Goal: Check status: Check status

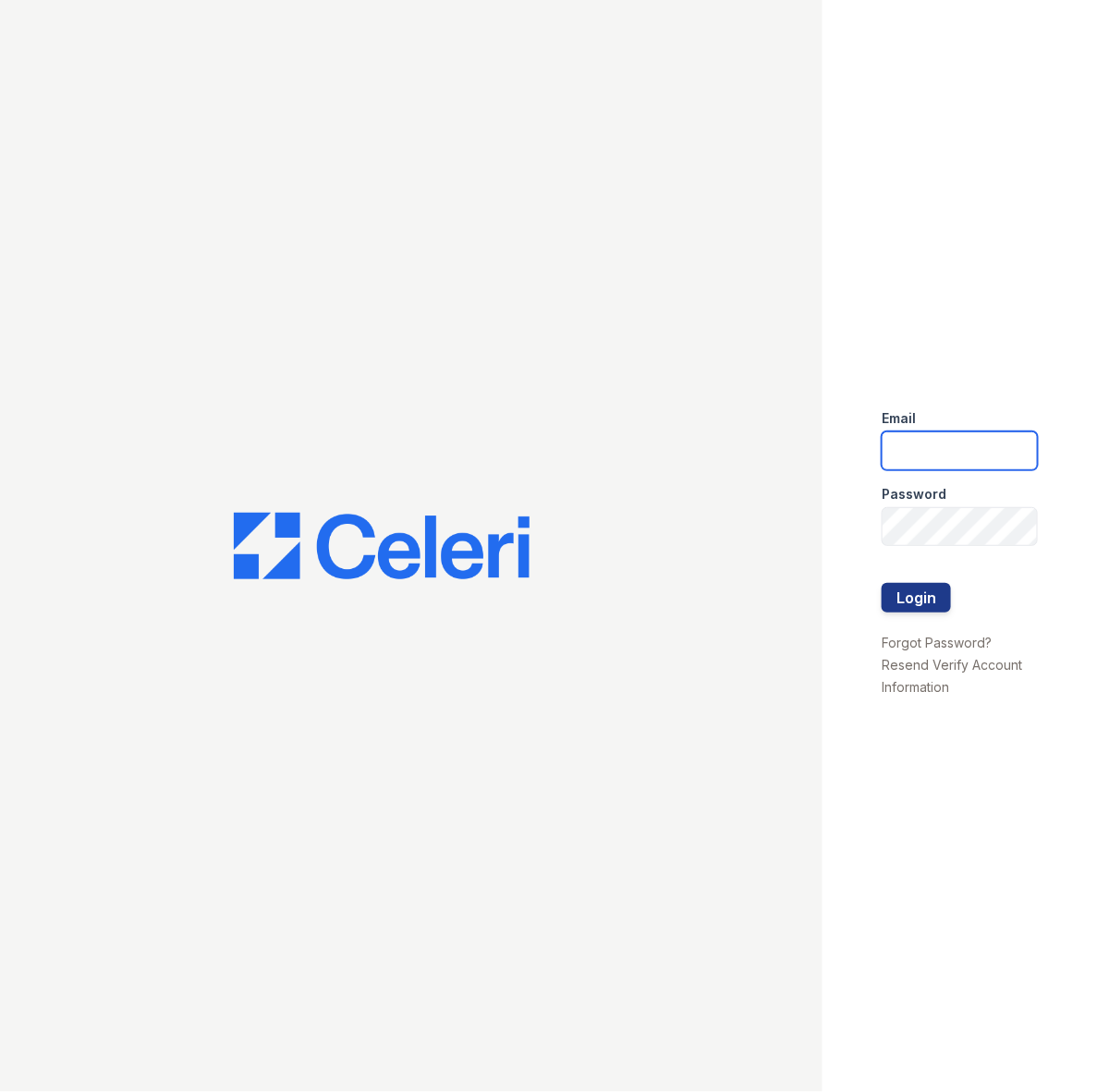
click at [944, 449] on input "email" at bounding box center [960, 450] width 156 height 39
type input "[PERSON_NAME][EMAIL_ADDRESS][PERSON_NAME][DOMAIN_NAME]"
click at [918, 603] on button "Login" at bounding box center [916, 598] width 69 height 30
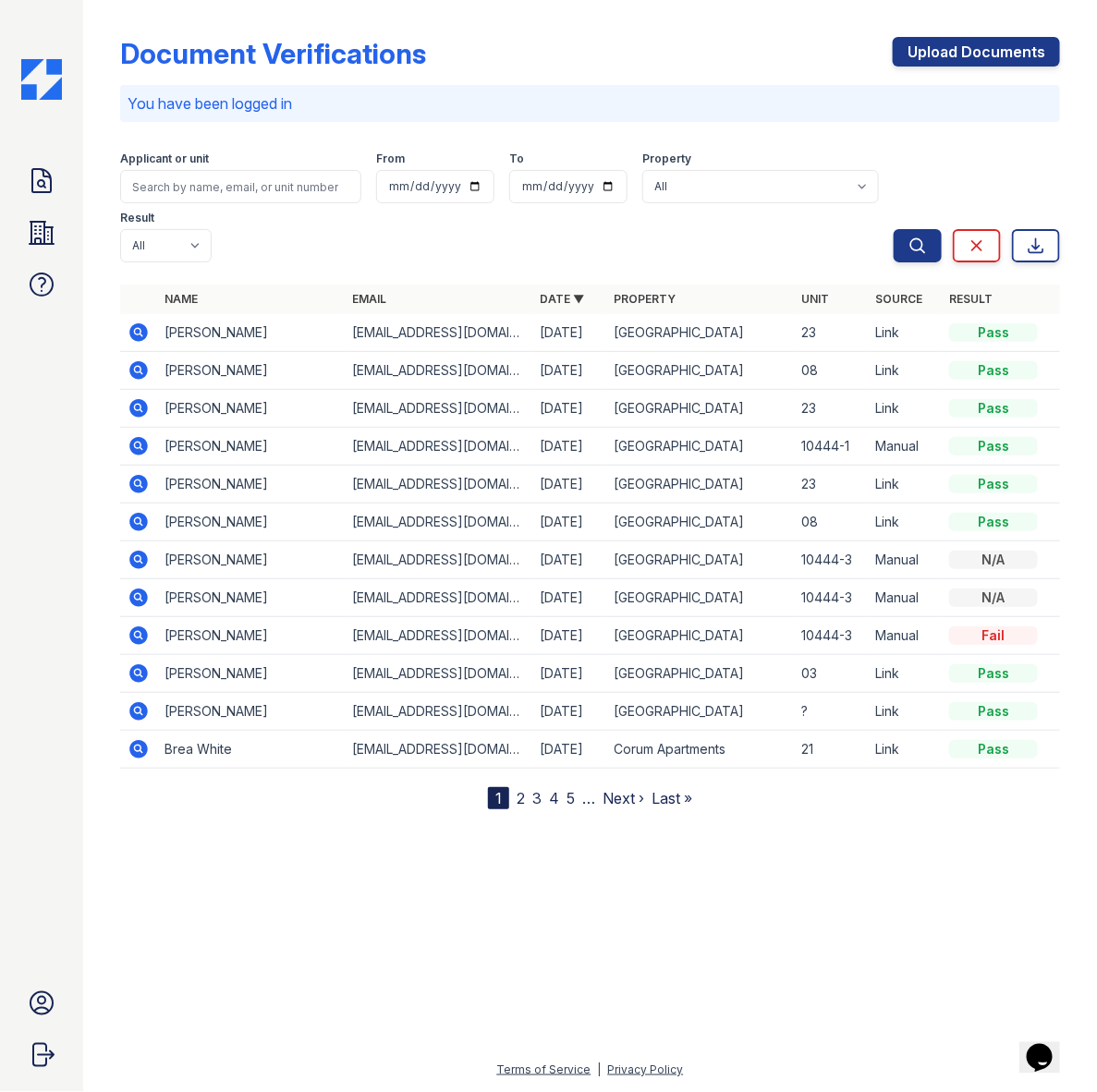
click at [134, 334] on icon at bounding box center [138, 332] width 19 height 19
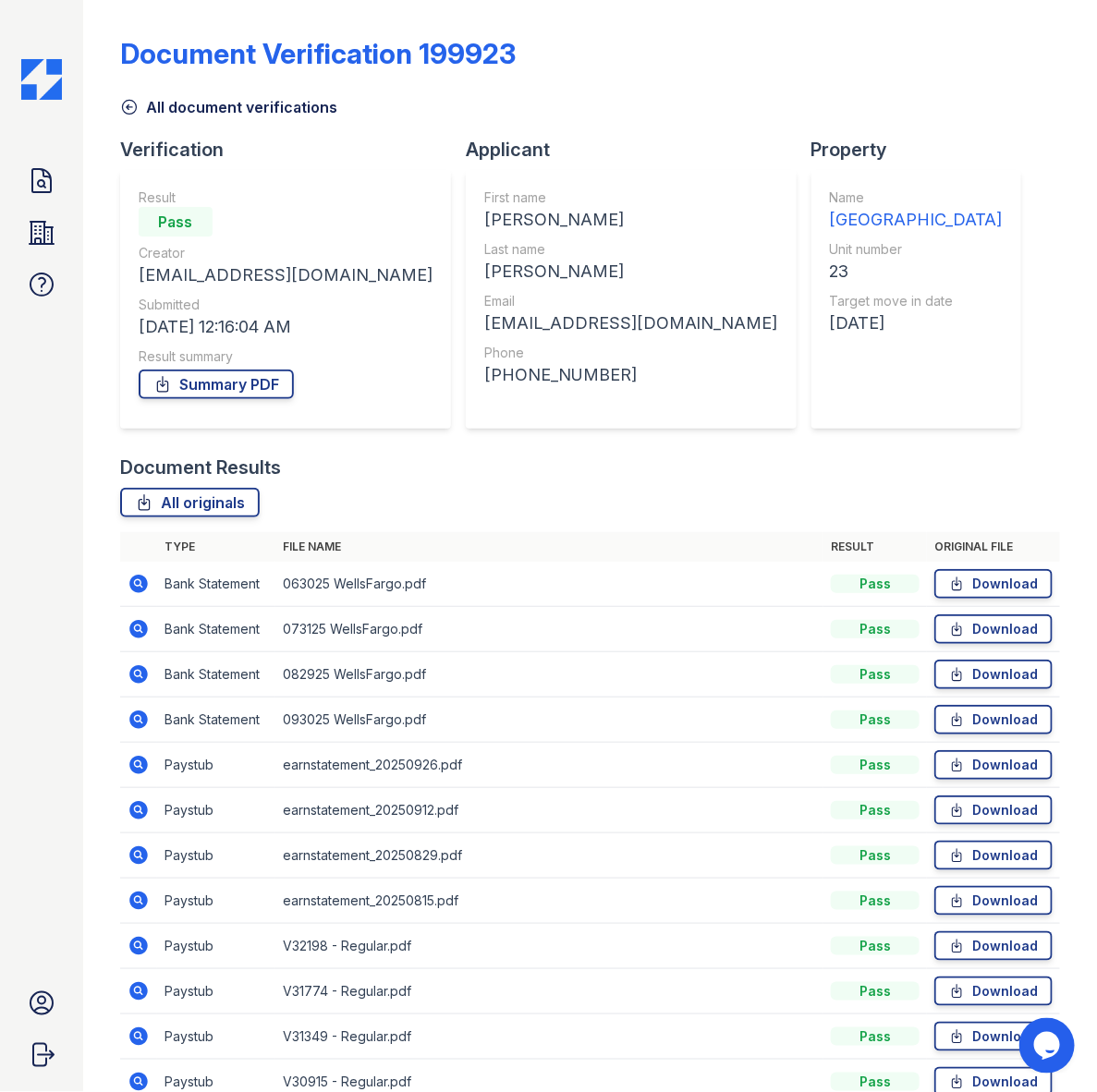
scroll to position [95, 0]
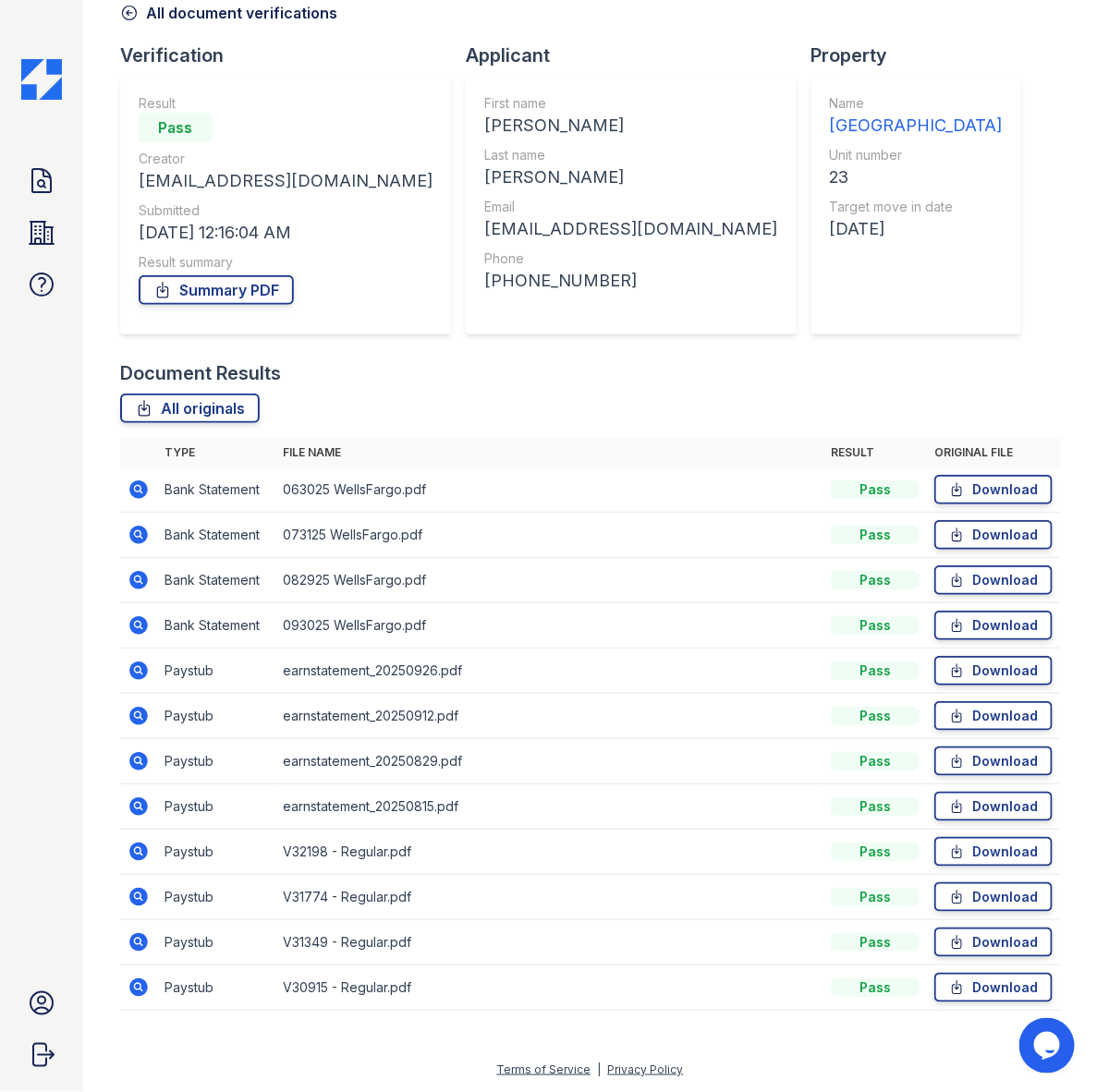
click at [137, 718] on icon at bounding box center [138, 716] width 19 height 19
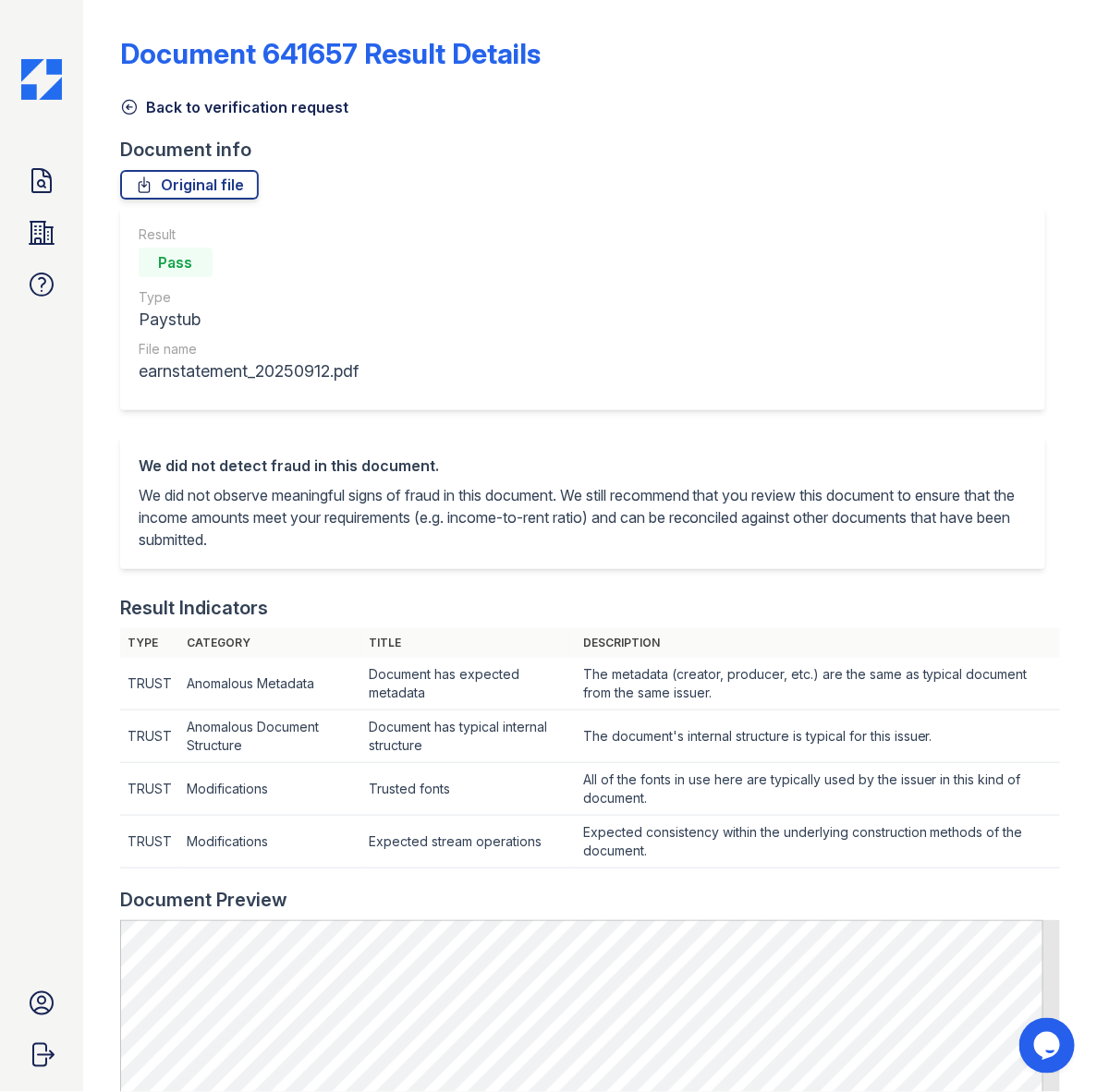
click at [153, 100] on link "Back to verification request" at bounding box center [233, 107] width 229 height 22
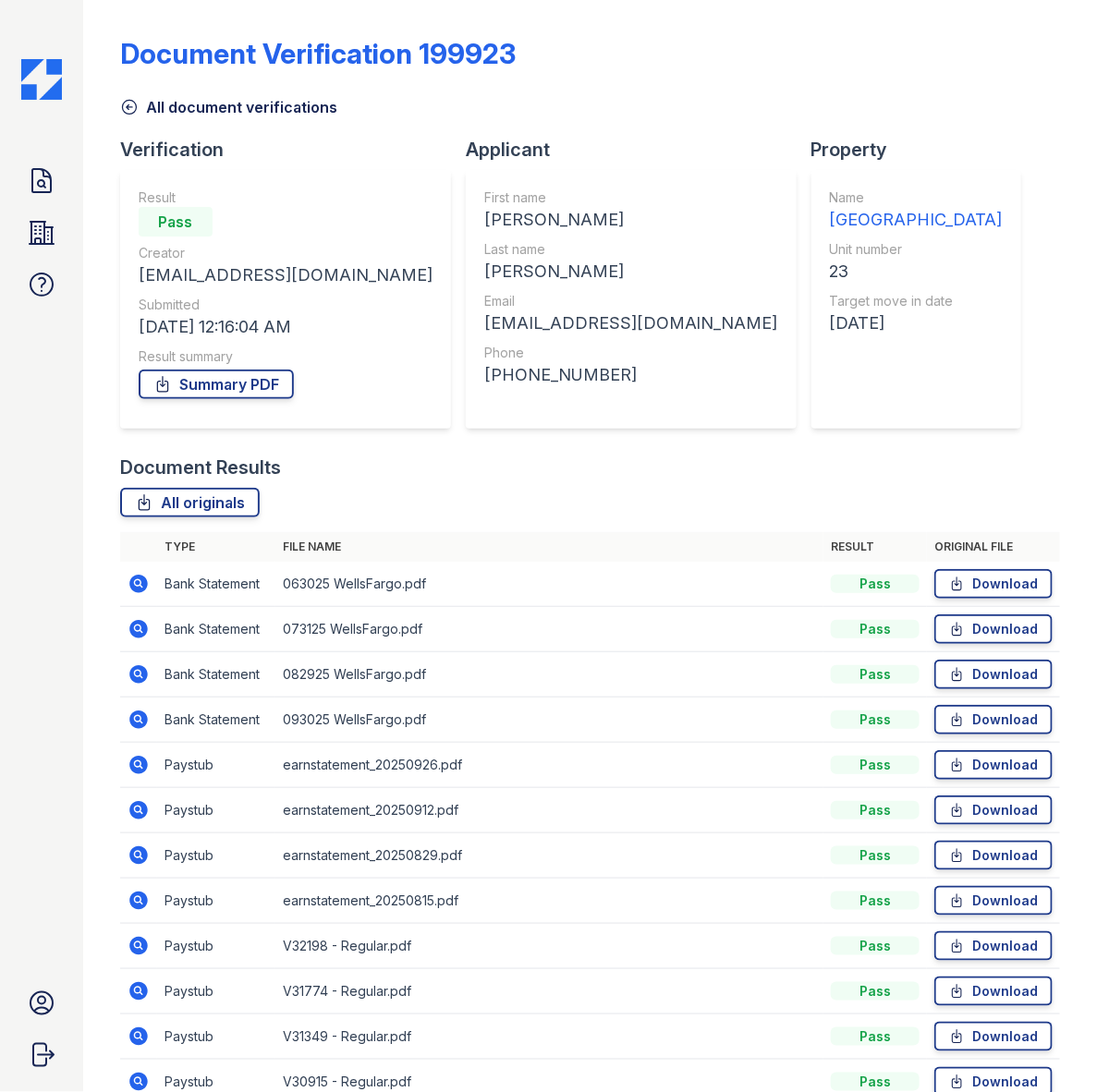
click at [136, 806] on icon at bounding box center [138, 810] width 19 height 19
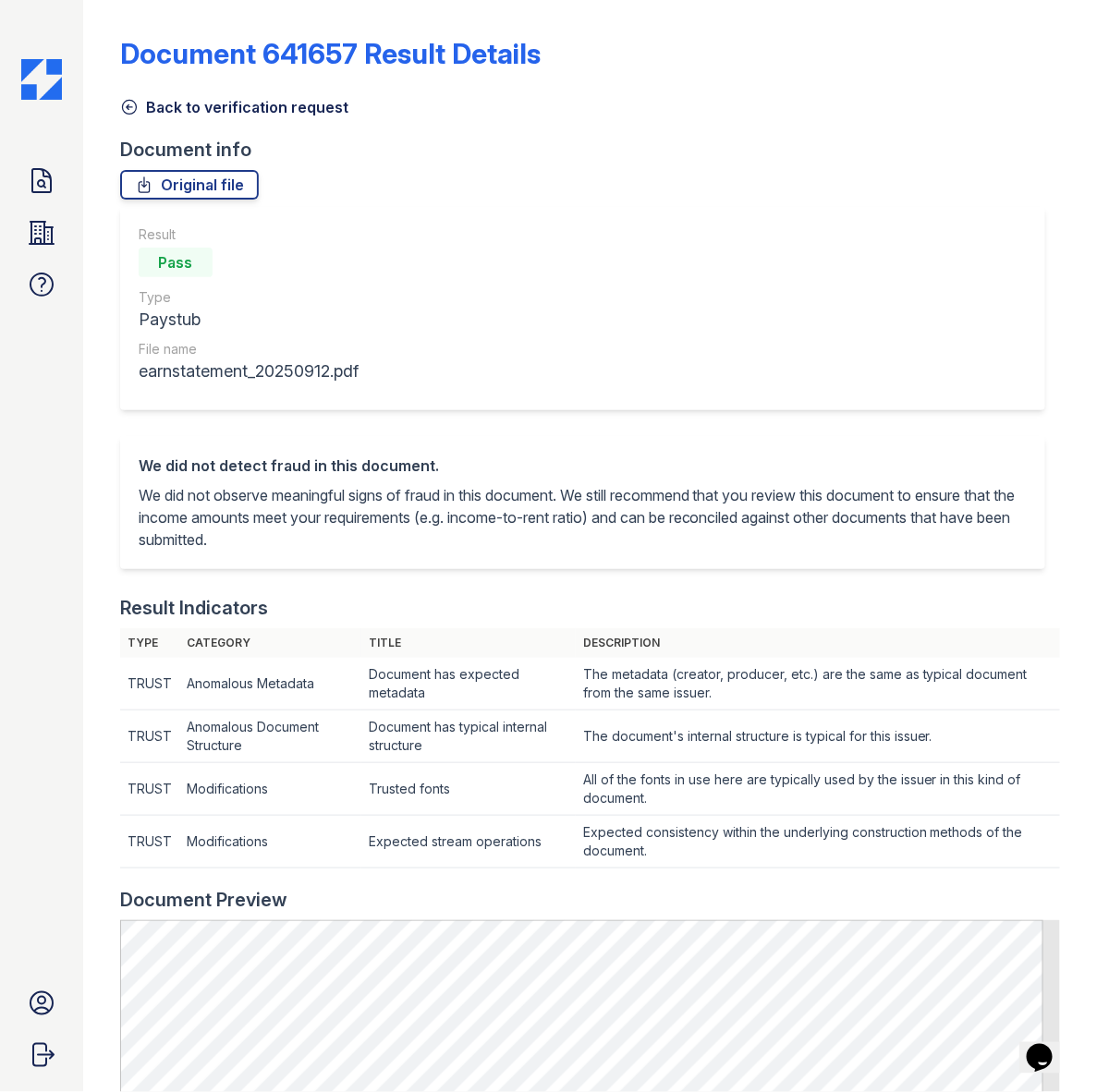
click at [160, 106] on link "Back to verification request" at bounding box center [233, 107] width 229 height 22
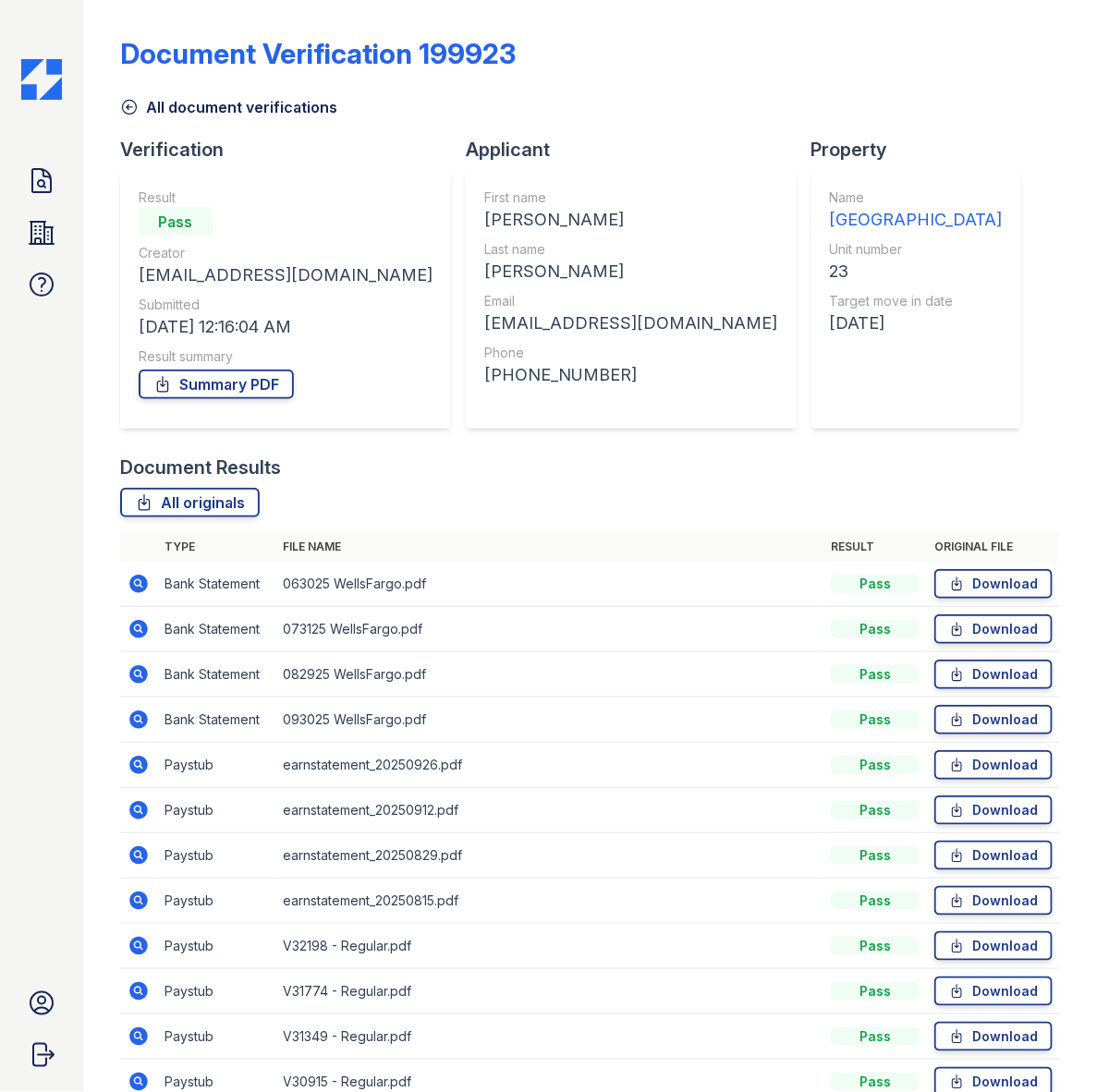
click at [133, 760] on icon at bounding box center [138, 765] width 19 height 19
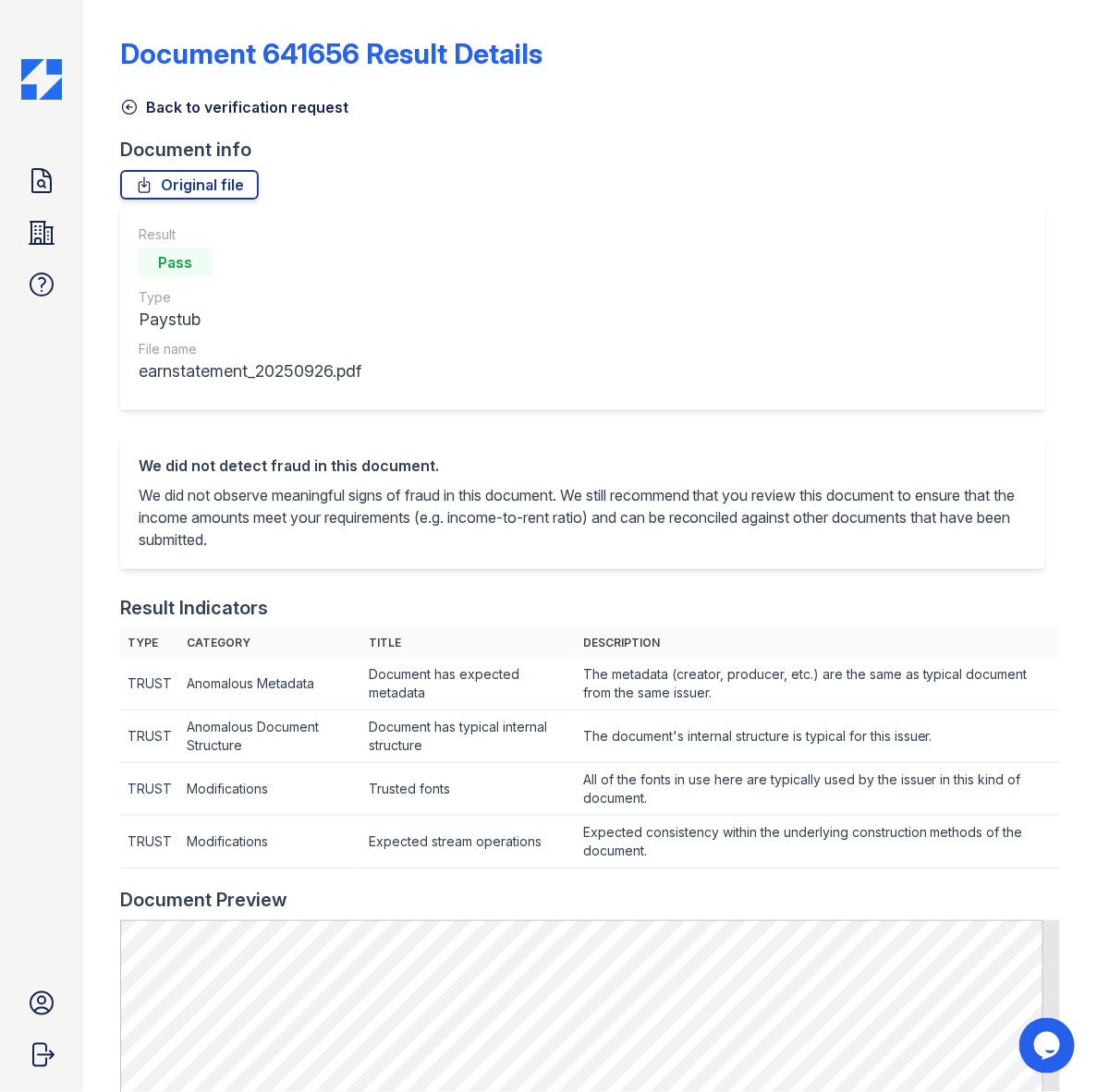
click at [128, 107] on icon at bounding box center [129, 108] width 14 height 14
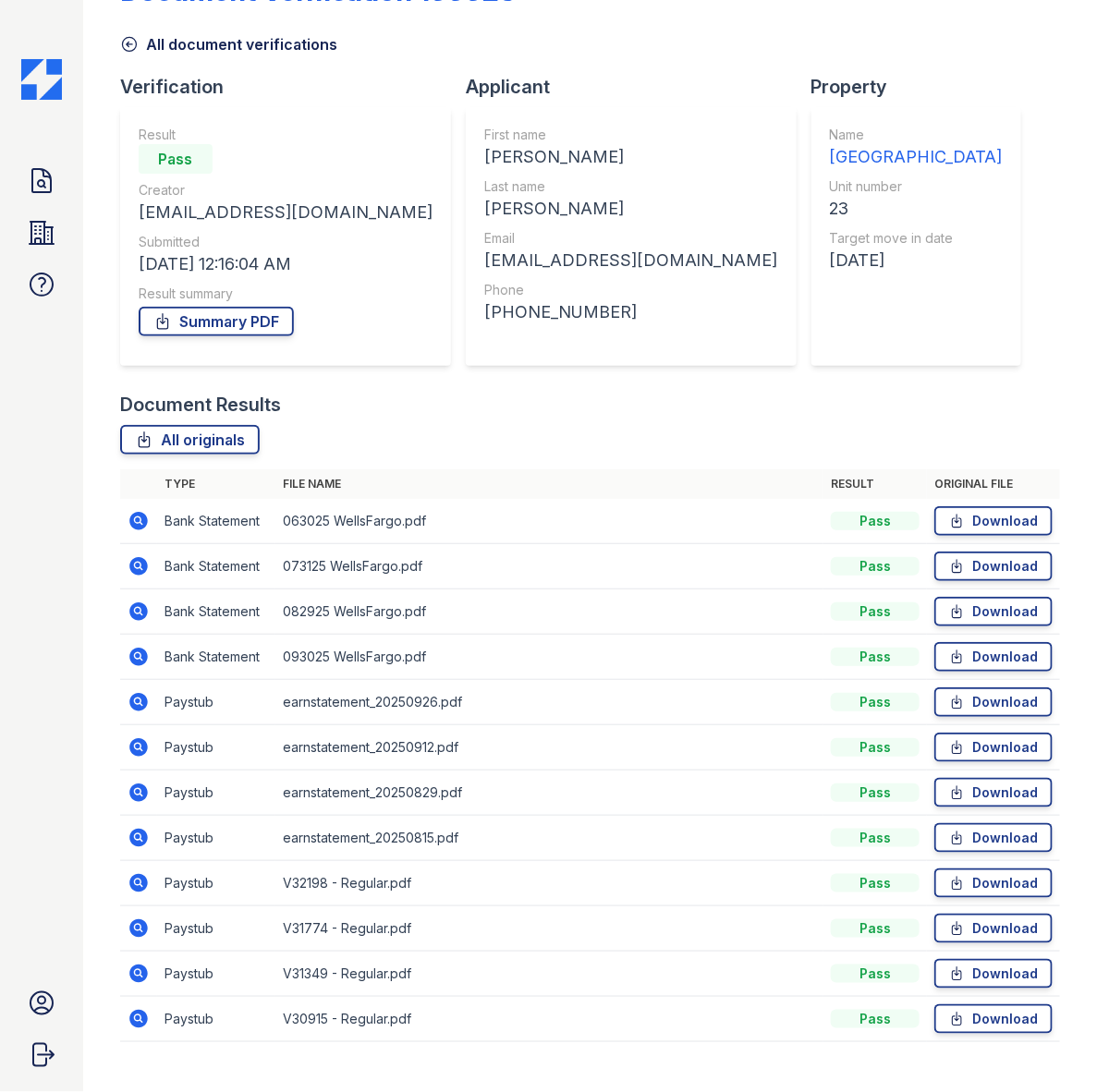
scroll to position [95, 0]
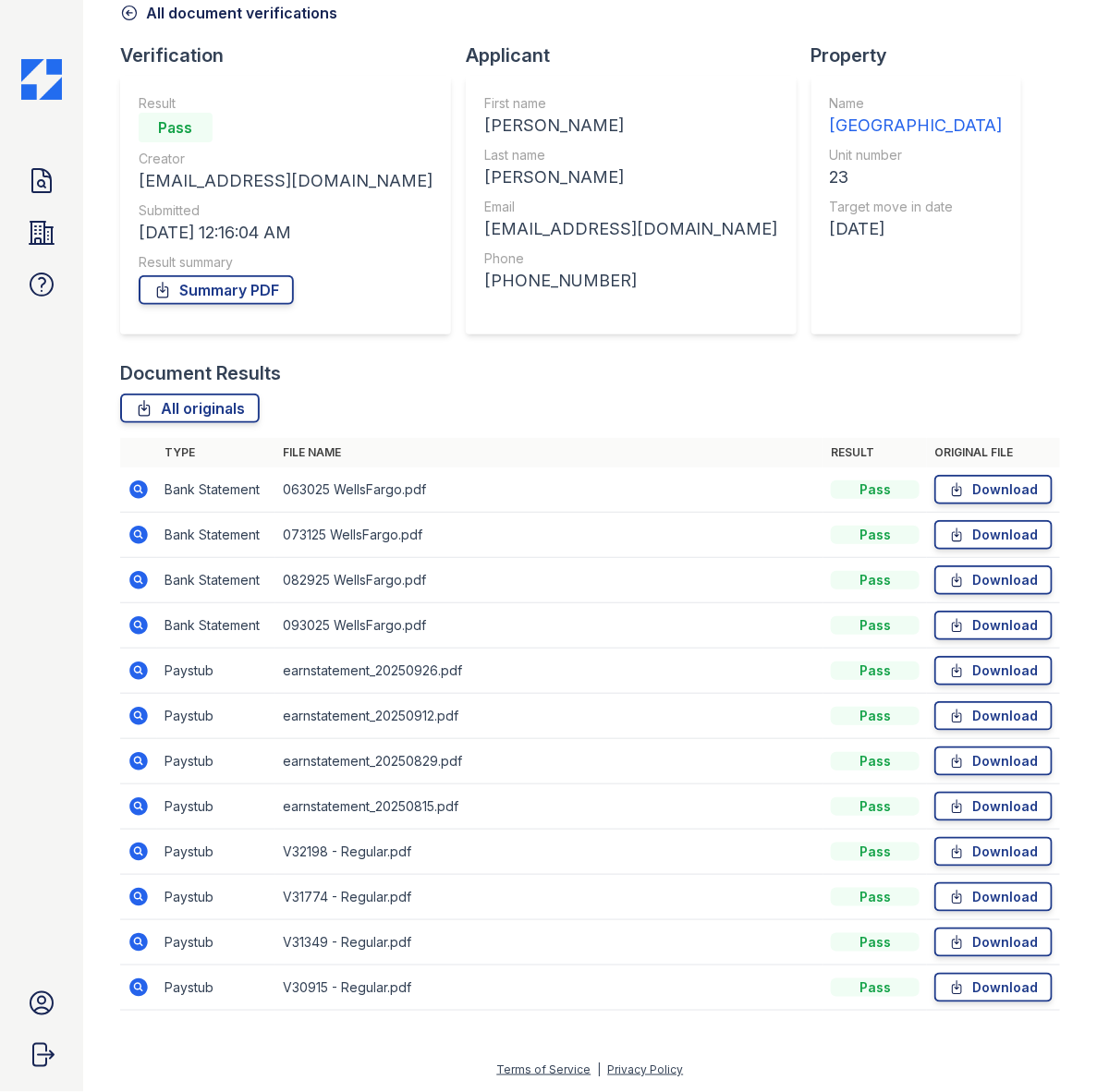
click at [144, 768] on icon at bounding box center [138, 762] width 22 height 22
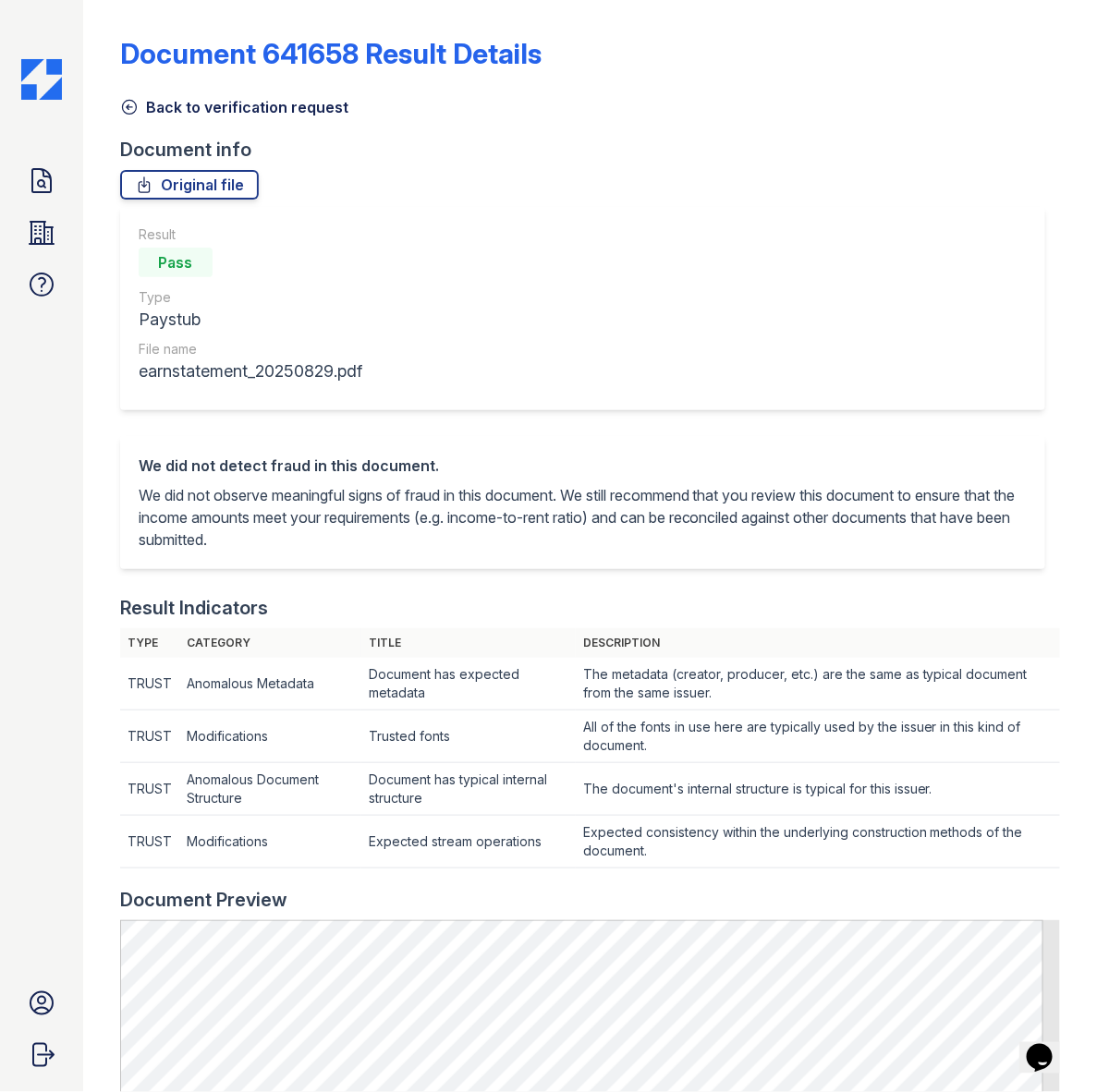
click at [178, 106] on link "Back to verification request" at bounding box center [233, 107] width 229 height 22
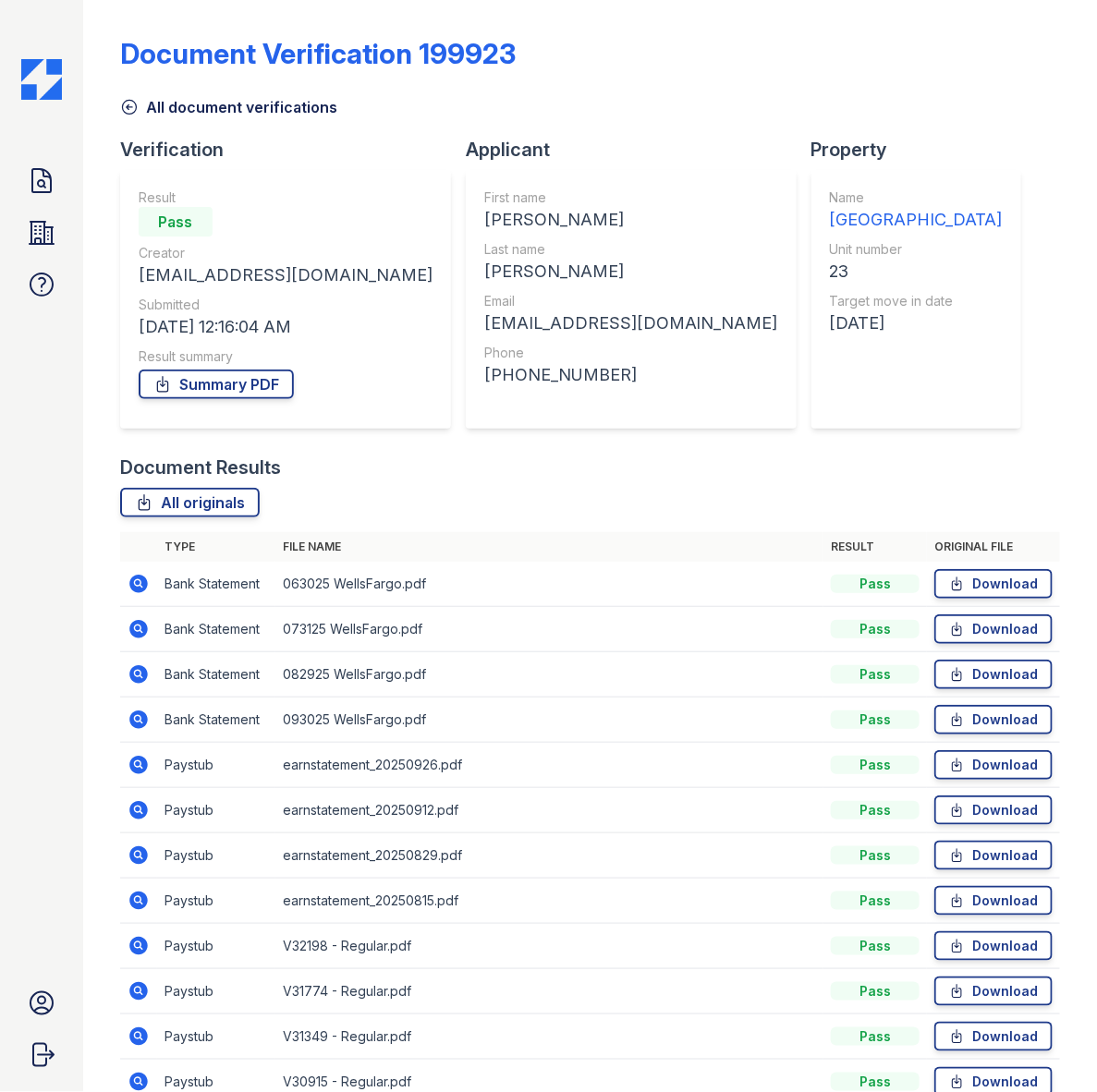
click at [138, 899] on icon at bounding box center [137, 899] width 5 height 5
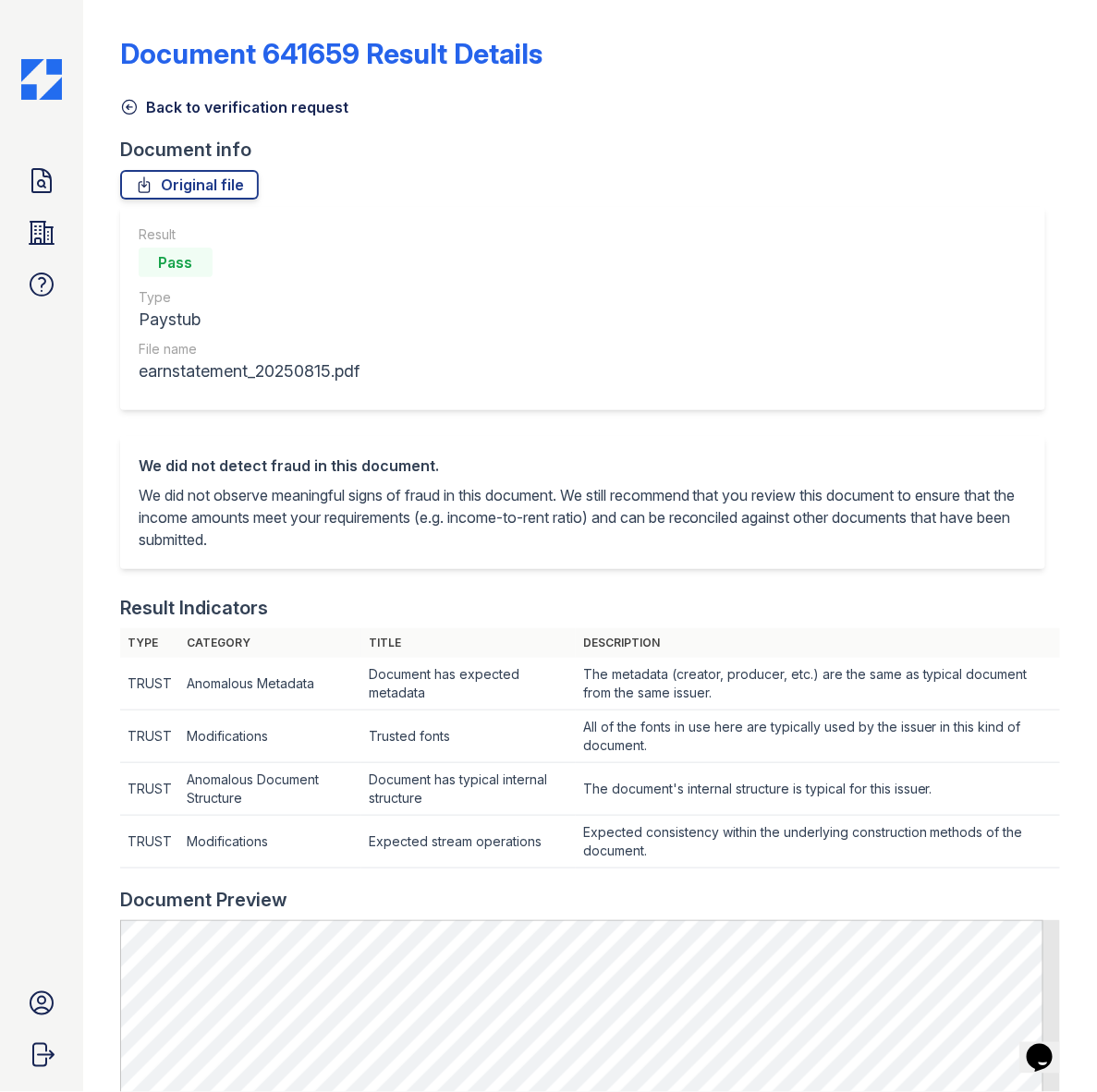
click at [126, 108] on icon at bounding box center [129, 107] width 19 height 19
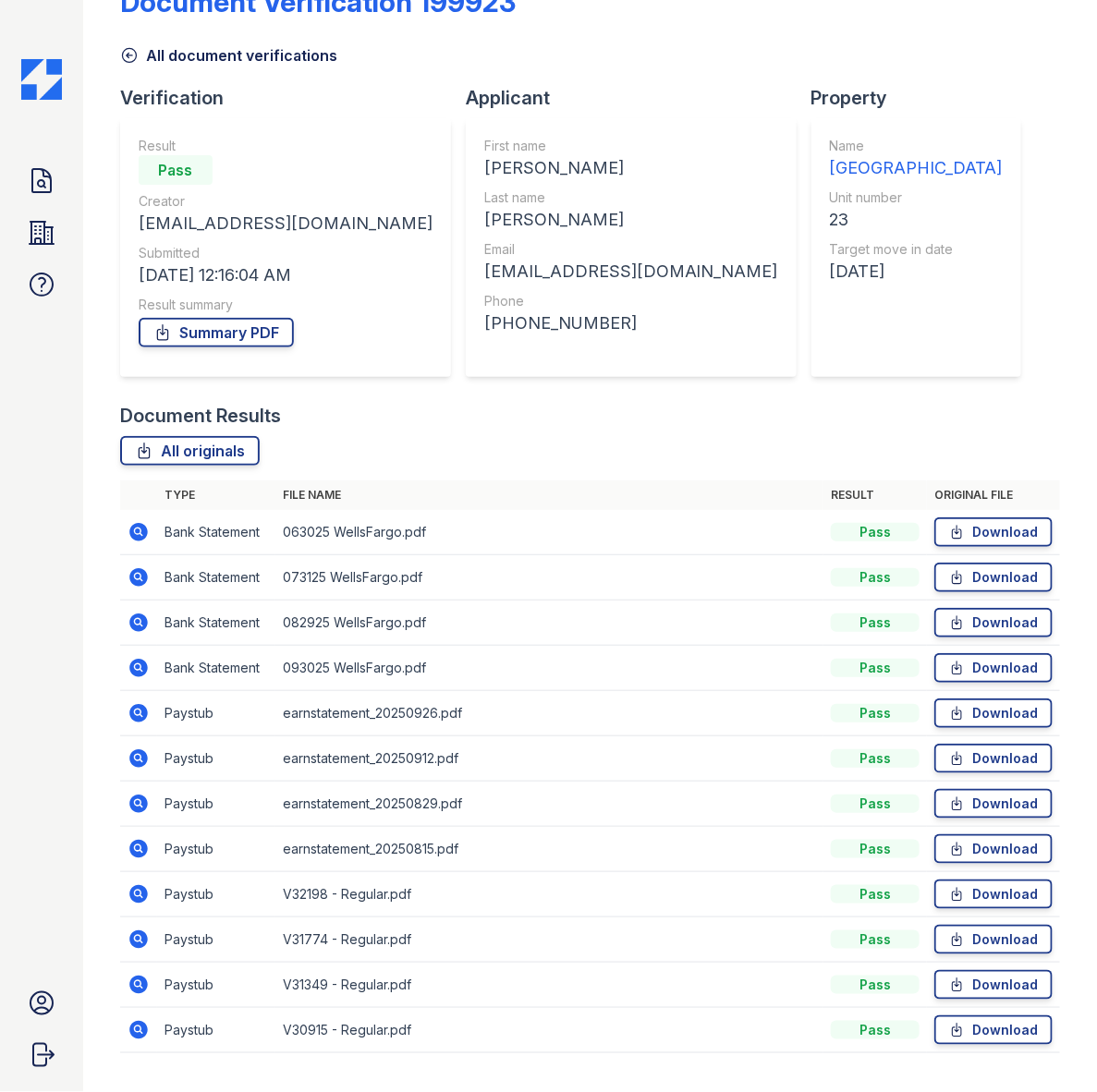
scroll to position [95, 0]
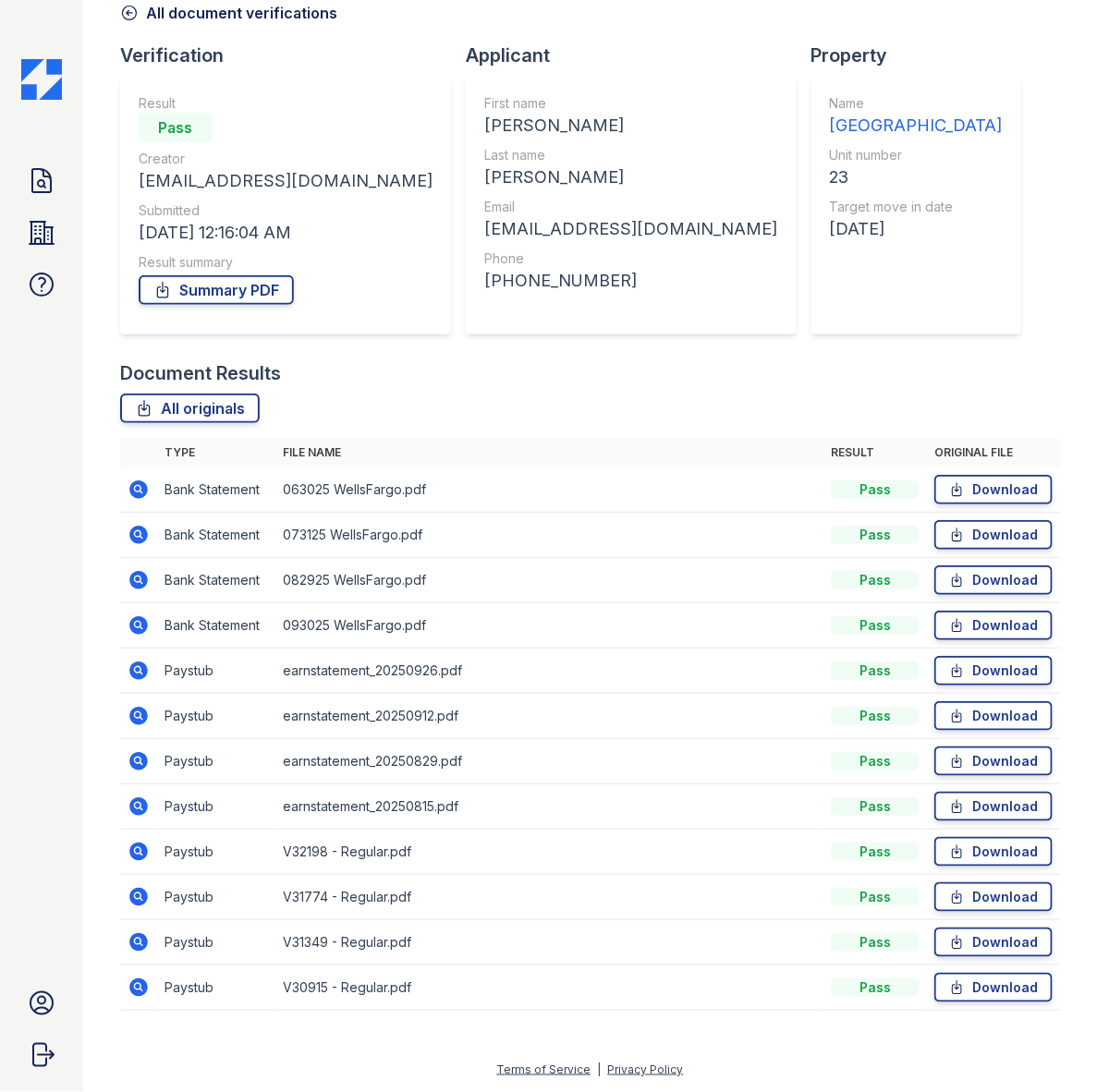
click at [148, 843] on icon at bounding box center [138, 852] width 22 height 22
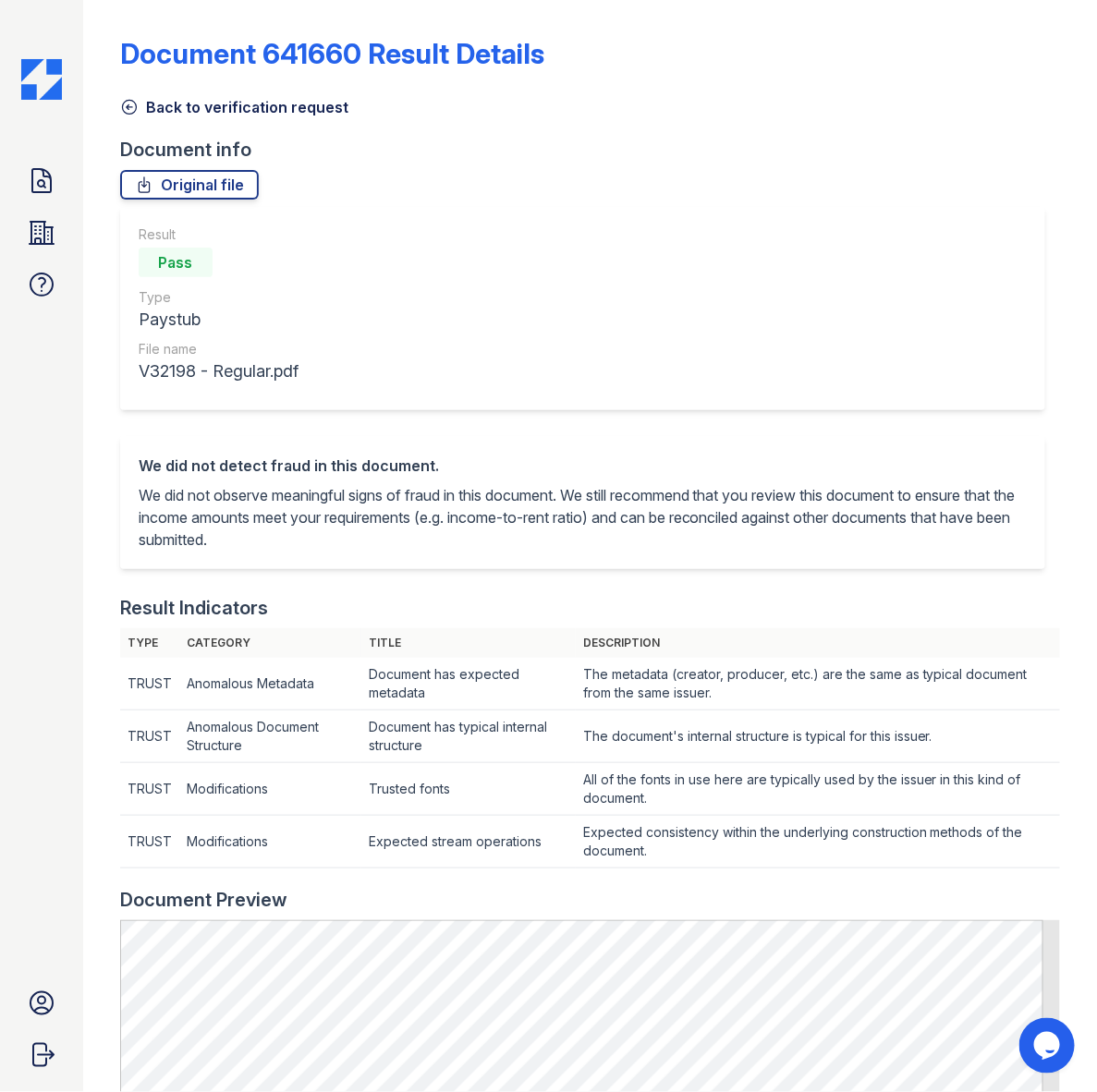
click at [173, 109] on link "Back to verification request" at bounding box center [233, 107] width 229 height 22
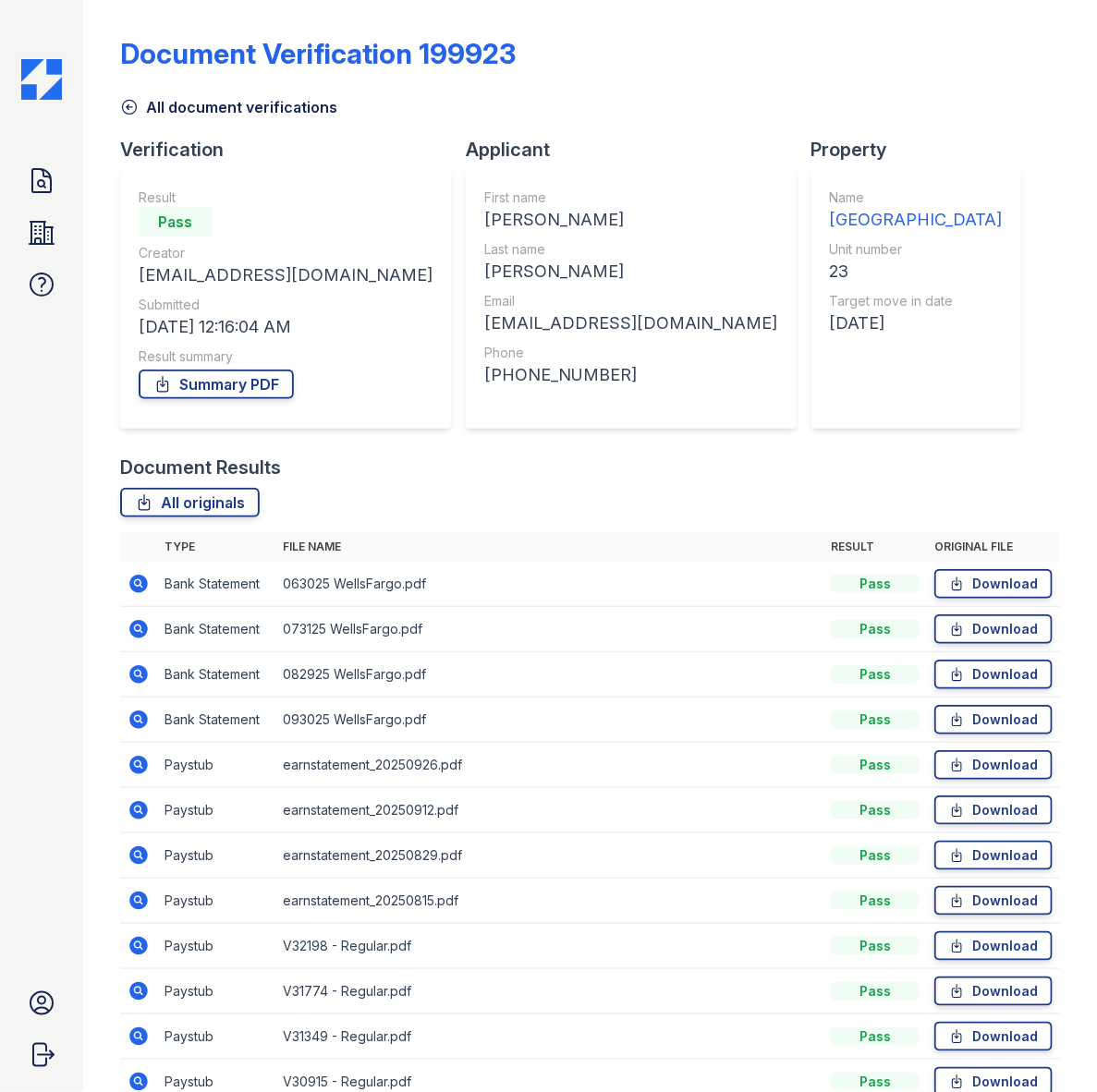
scroll to position [95, 0]
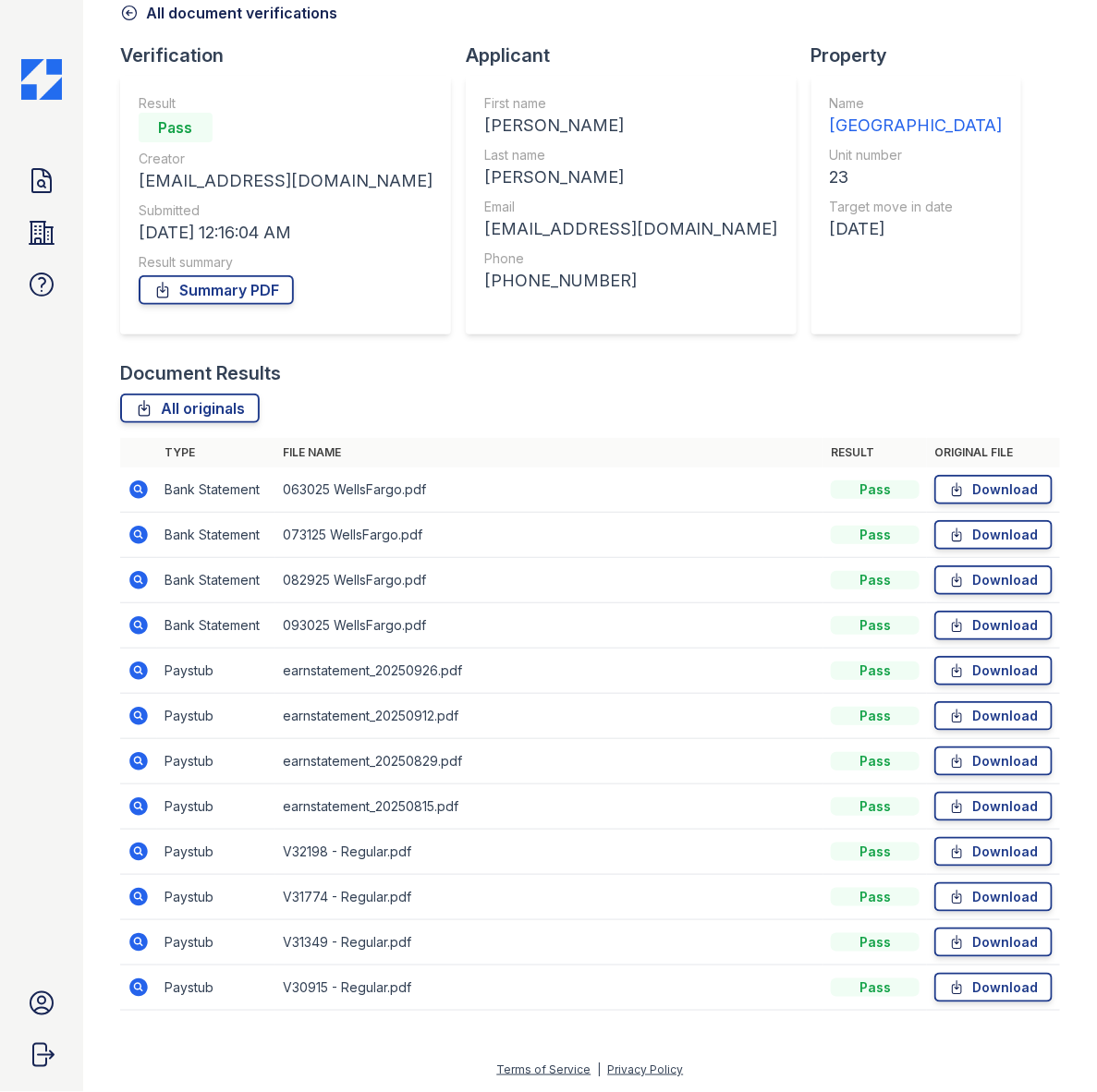
click at [135, 906] on icon at bounding box center [138, 897] width 19 height 19
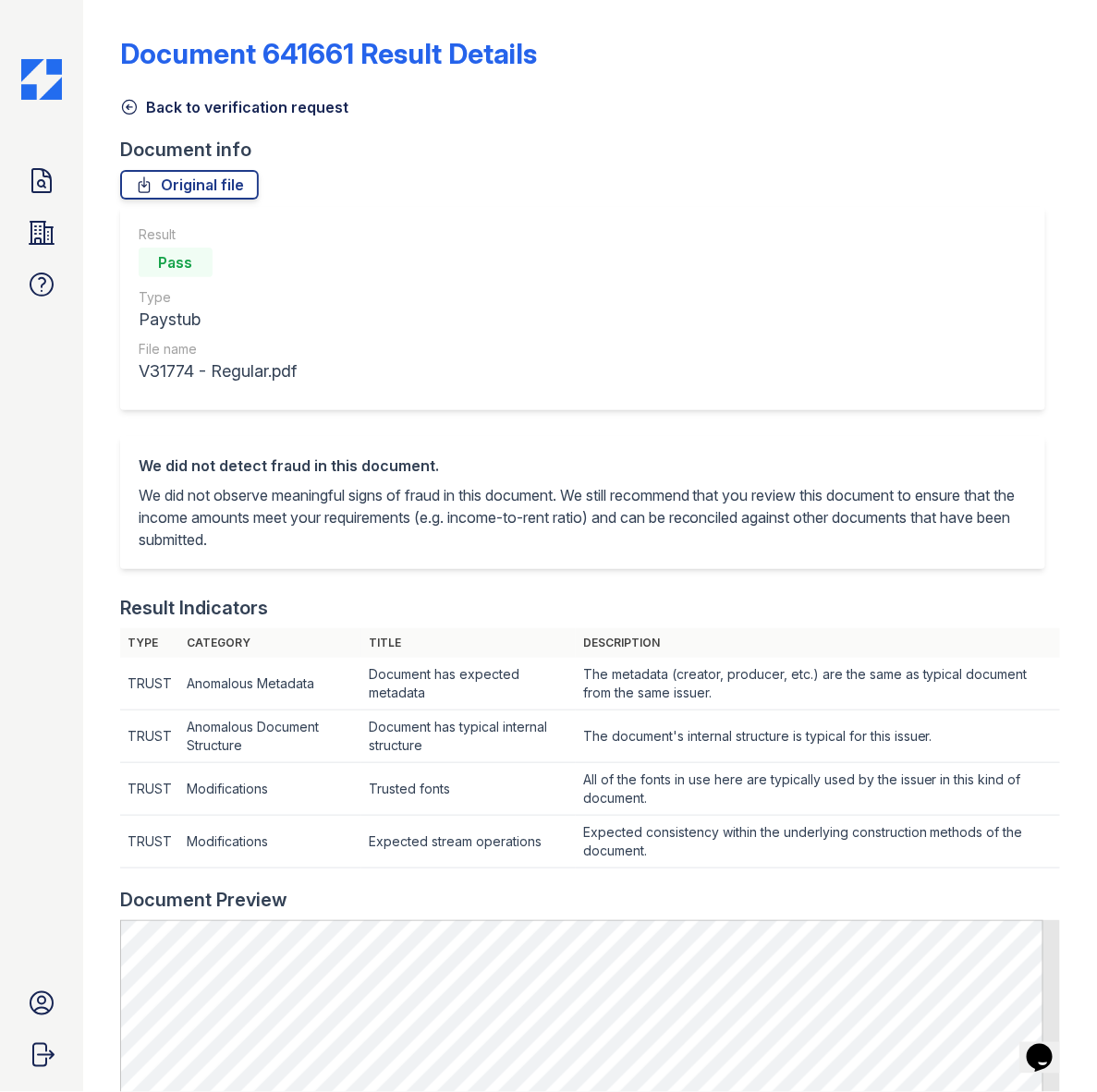
click at [139, 99] on link "Back to verification request" at bounding box center [233, 107] width 229 height 22
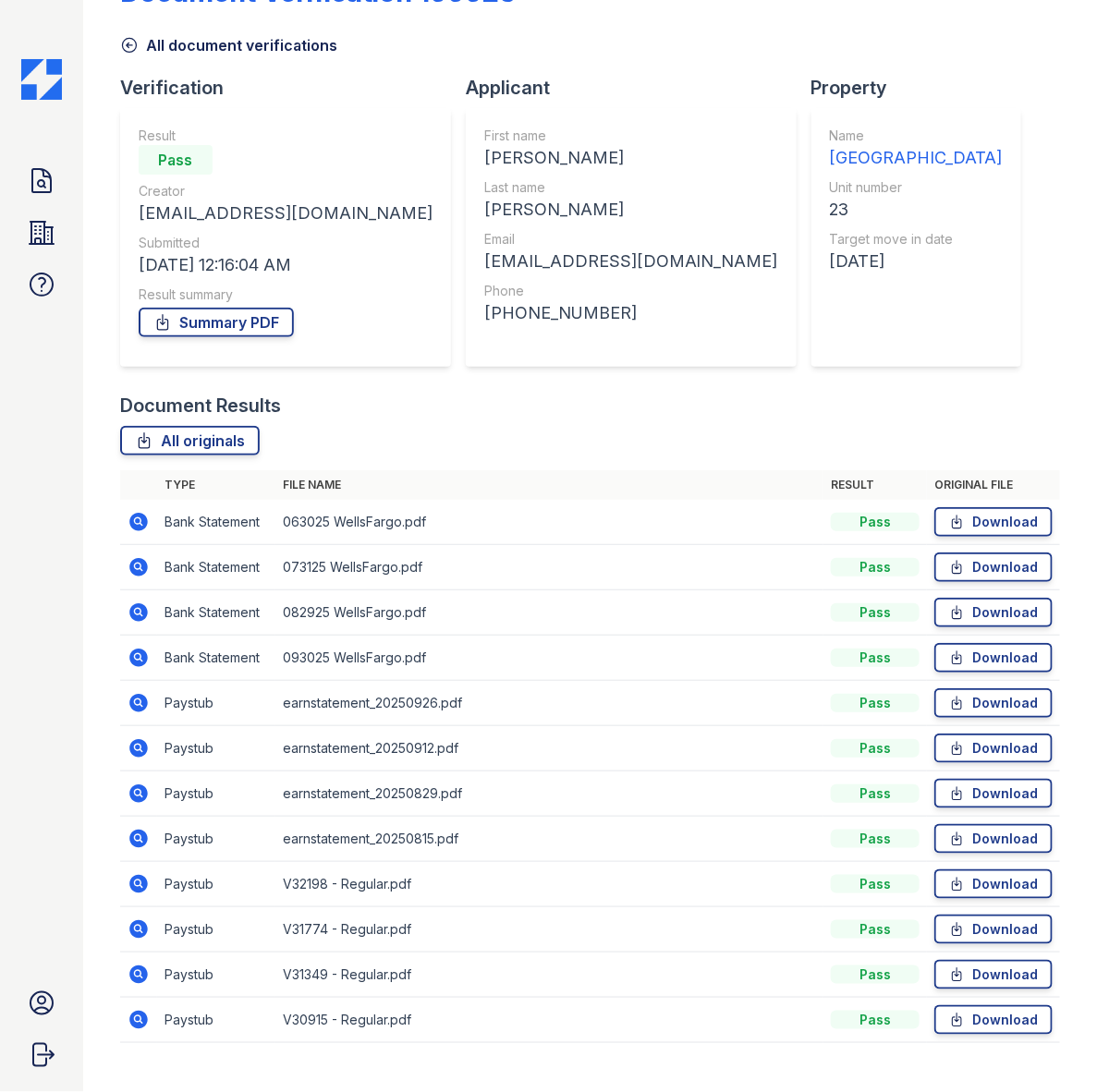
scroll to position [95, 0]
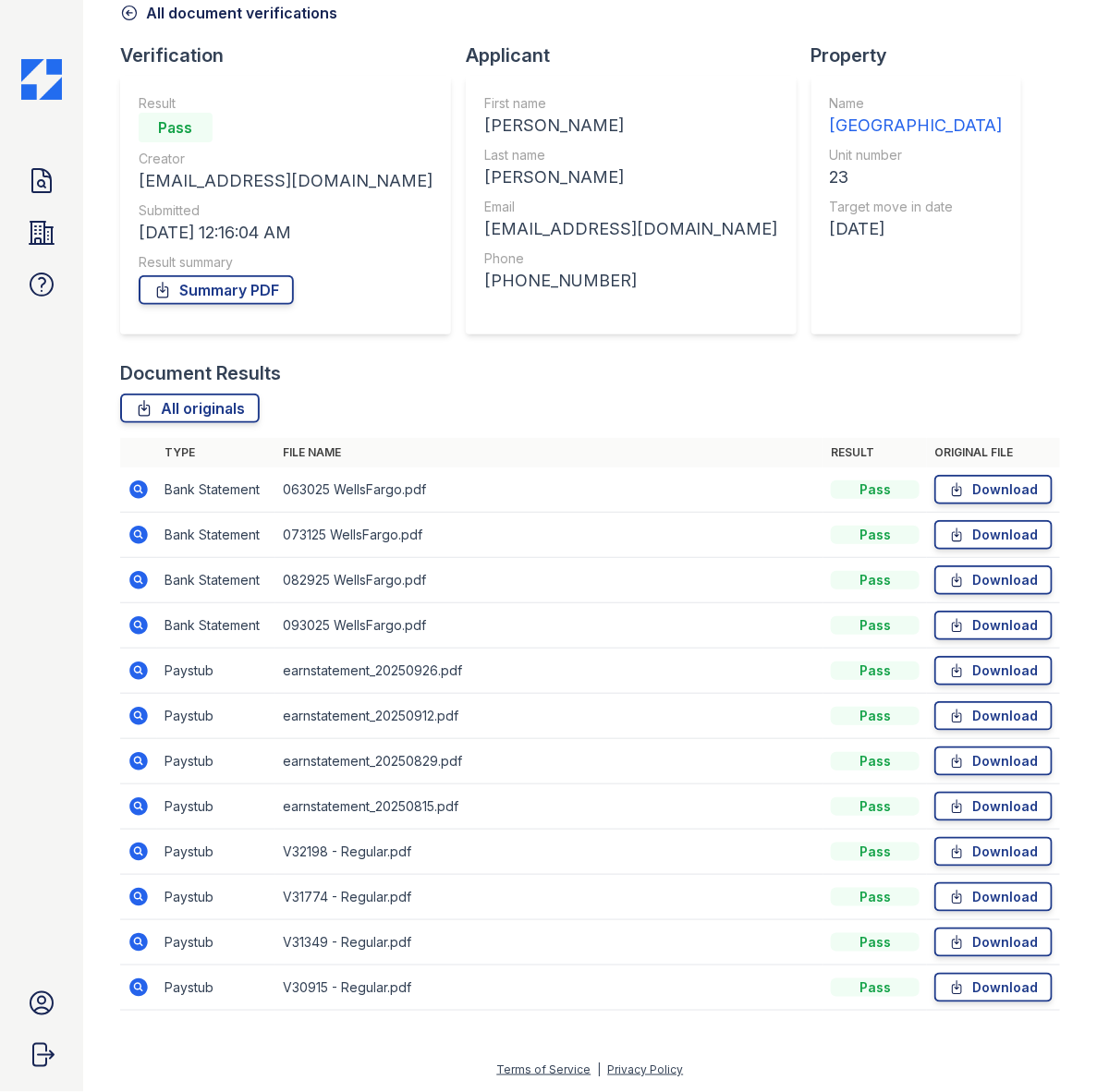
click at [141, 945] on icon at bounding box center [138, 943] width 19 height 19
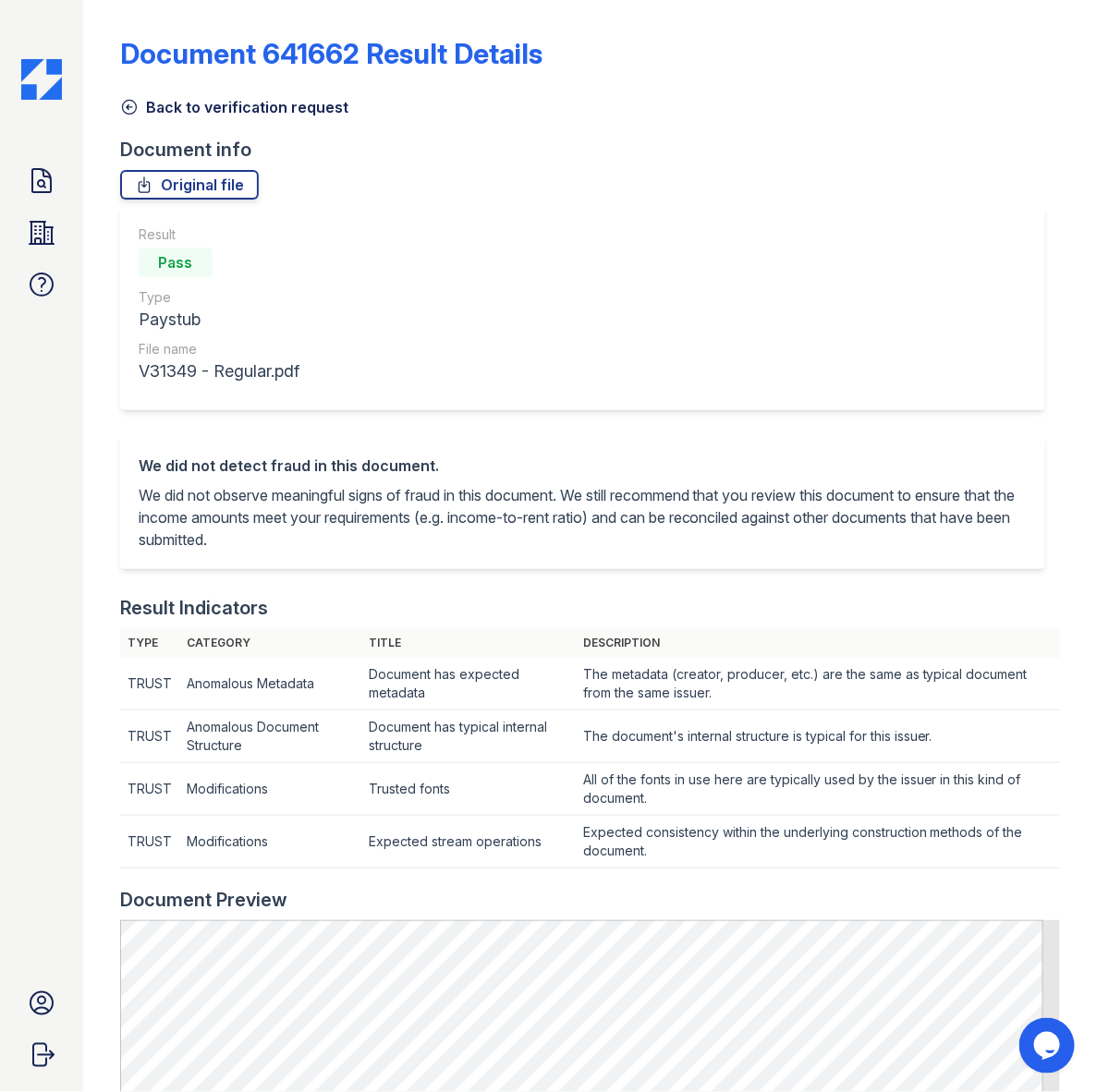
click at [163, 113] on link "Back to verification request" at bounding box center [233, 107] width 229 height 22
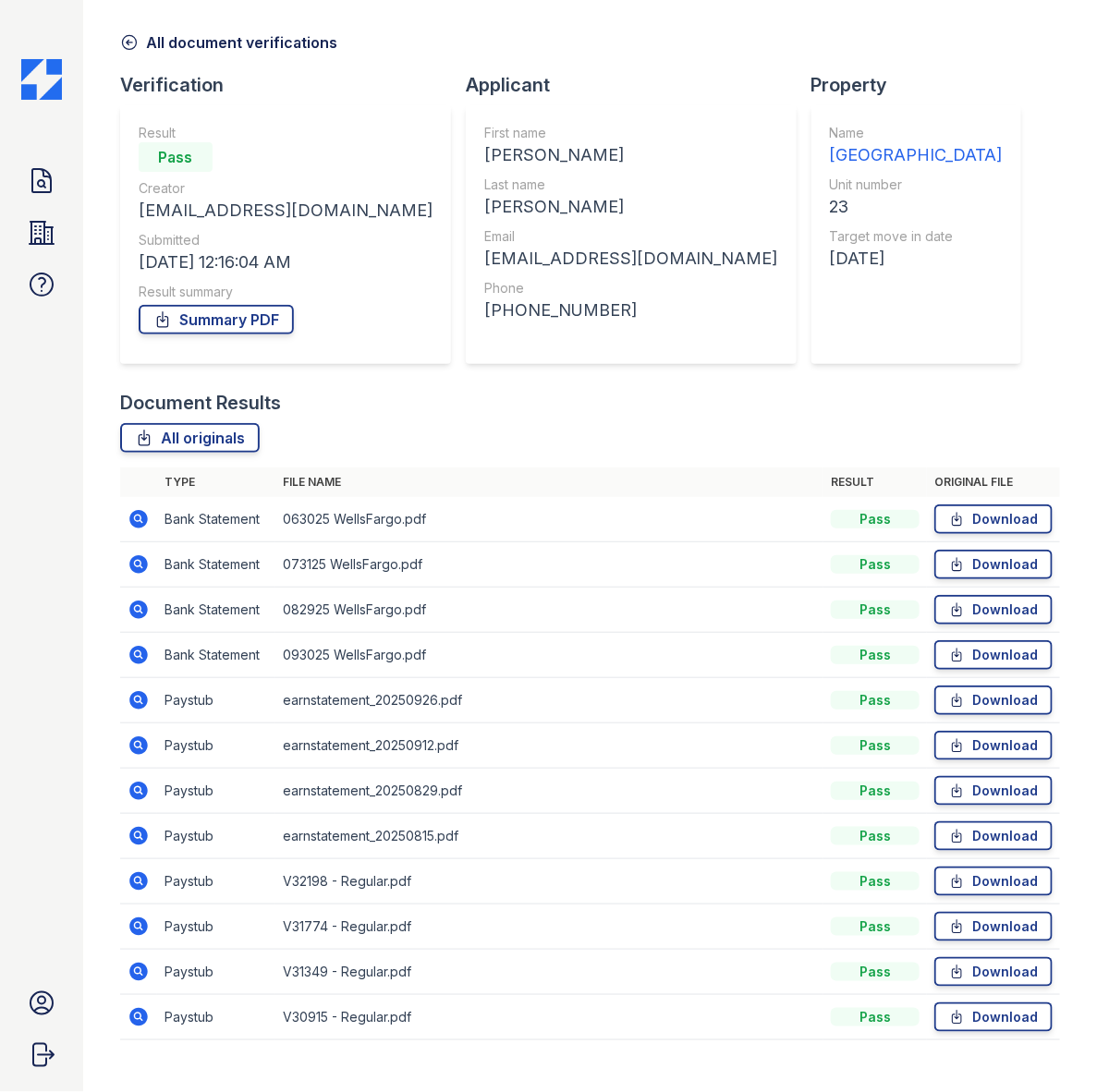
scroll to position [95, 0]
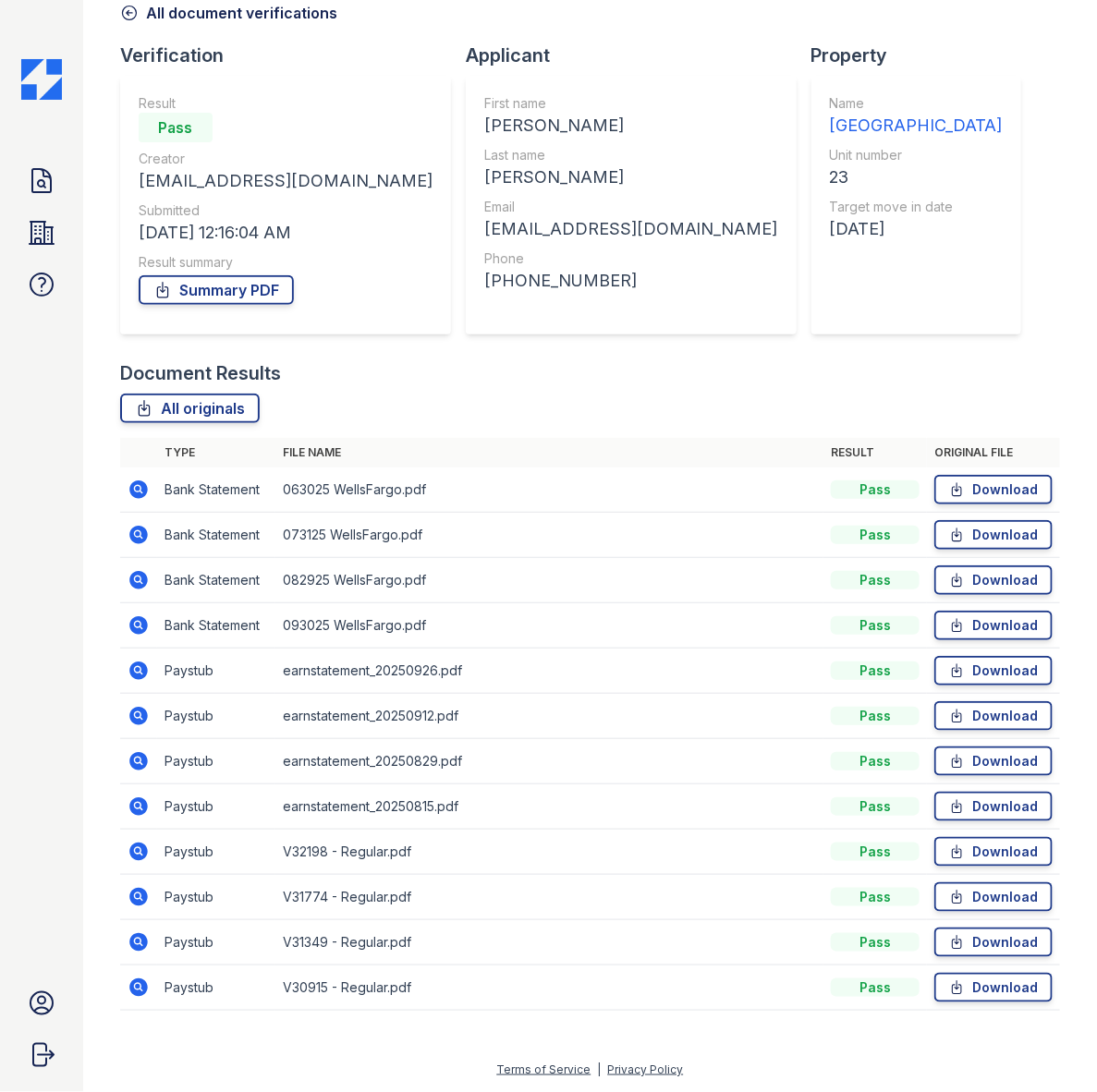
click at [141, 978] on icon at bounding box center [138, 988] width 22 height 22
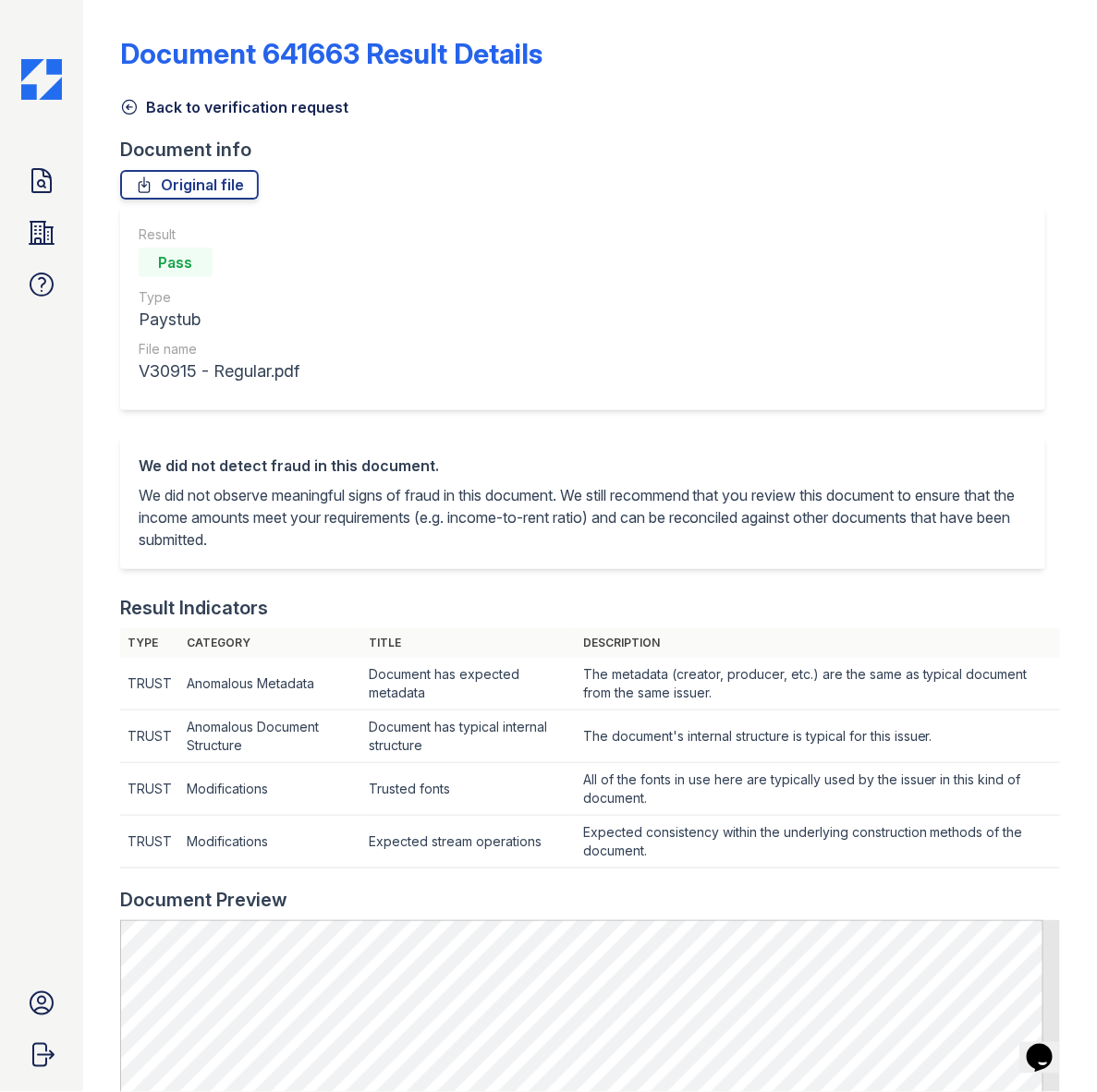
click at [122, 100] on icon at bounding box center [129, 107] width 19 height 19
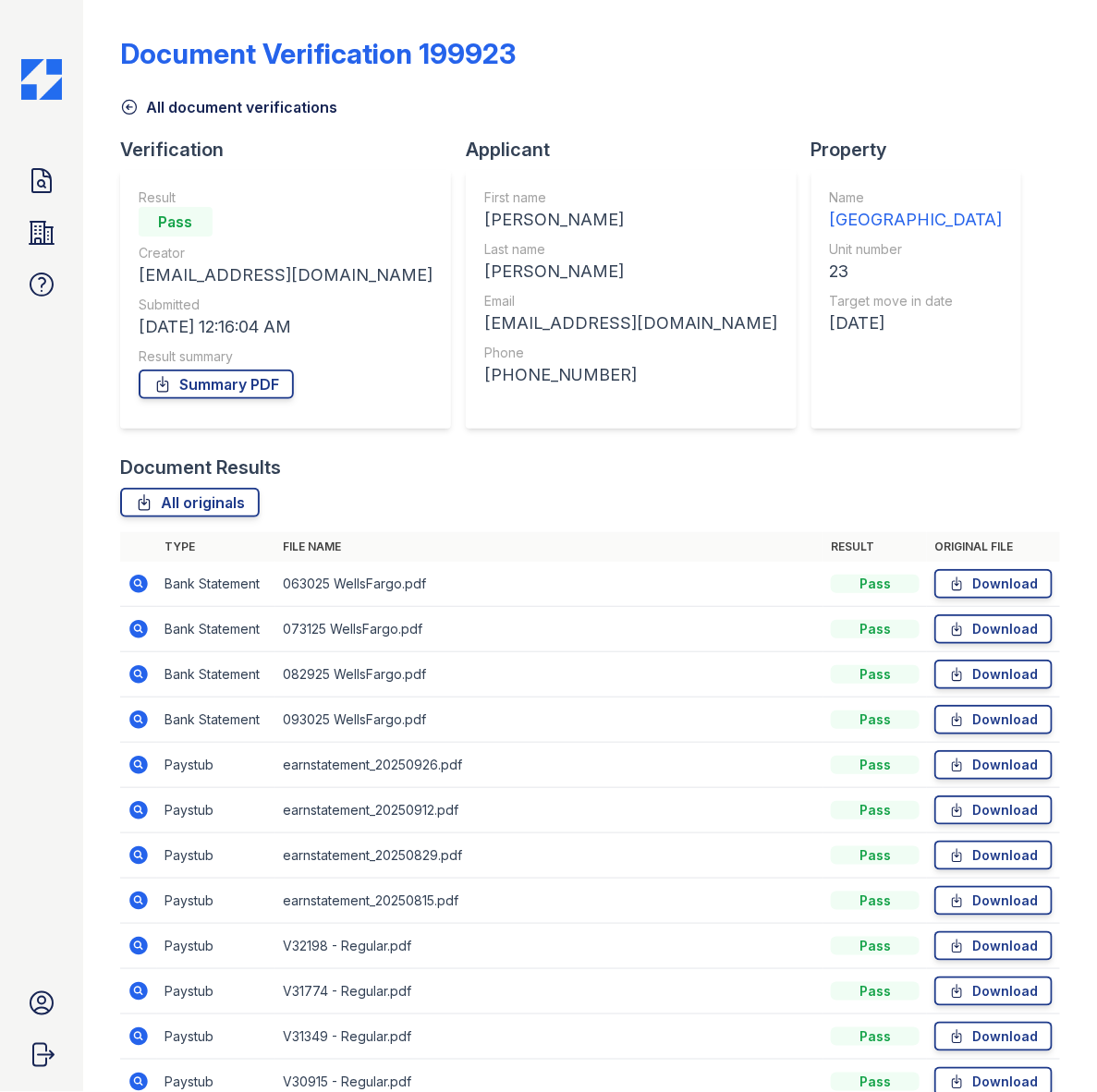
scroll to position [95, 0]
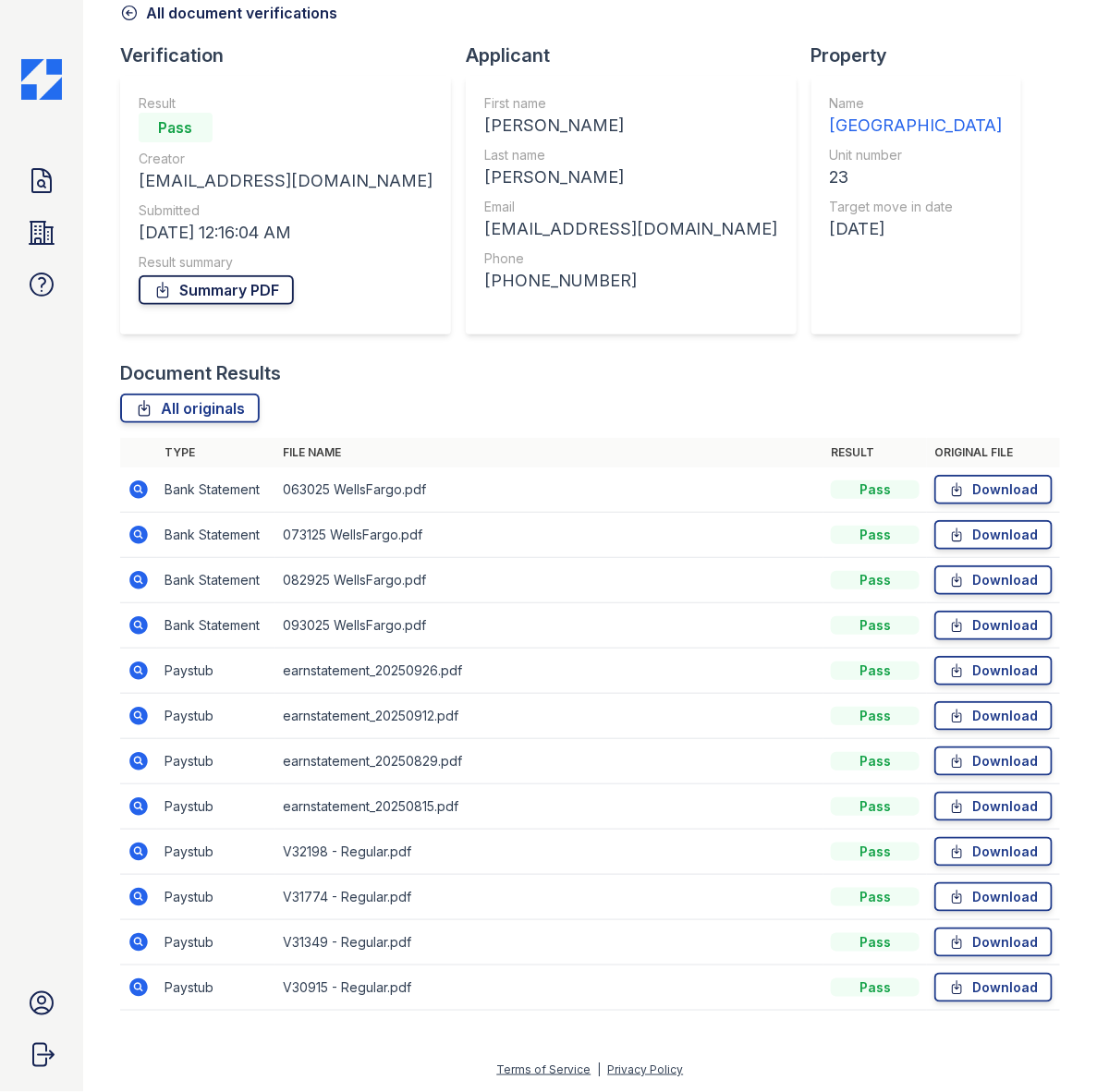
click at [232, 294] on link "Summary PDF" at bounding box center [216, 290] width 155 height 30
click at [222, 408] on link "All originals" at bounding box center [189, 409] width 139 height 30
click at [462, 410] on div "All originals" at bounding box center [590, 409] width 940 height 30
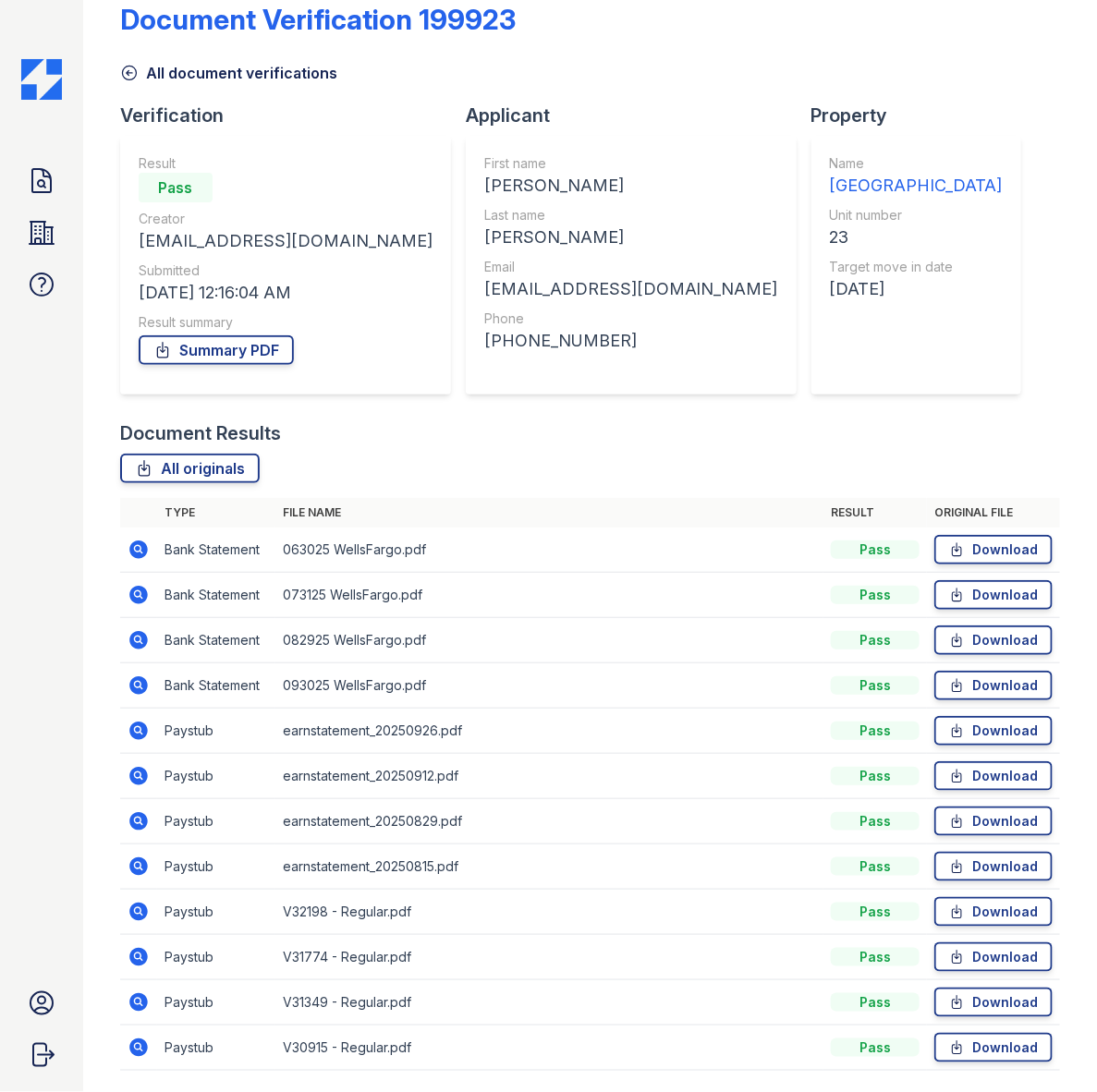
scroll to position [0, 0]
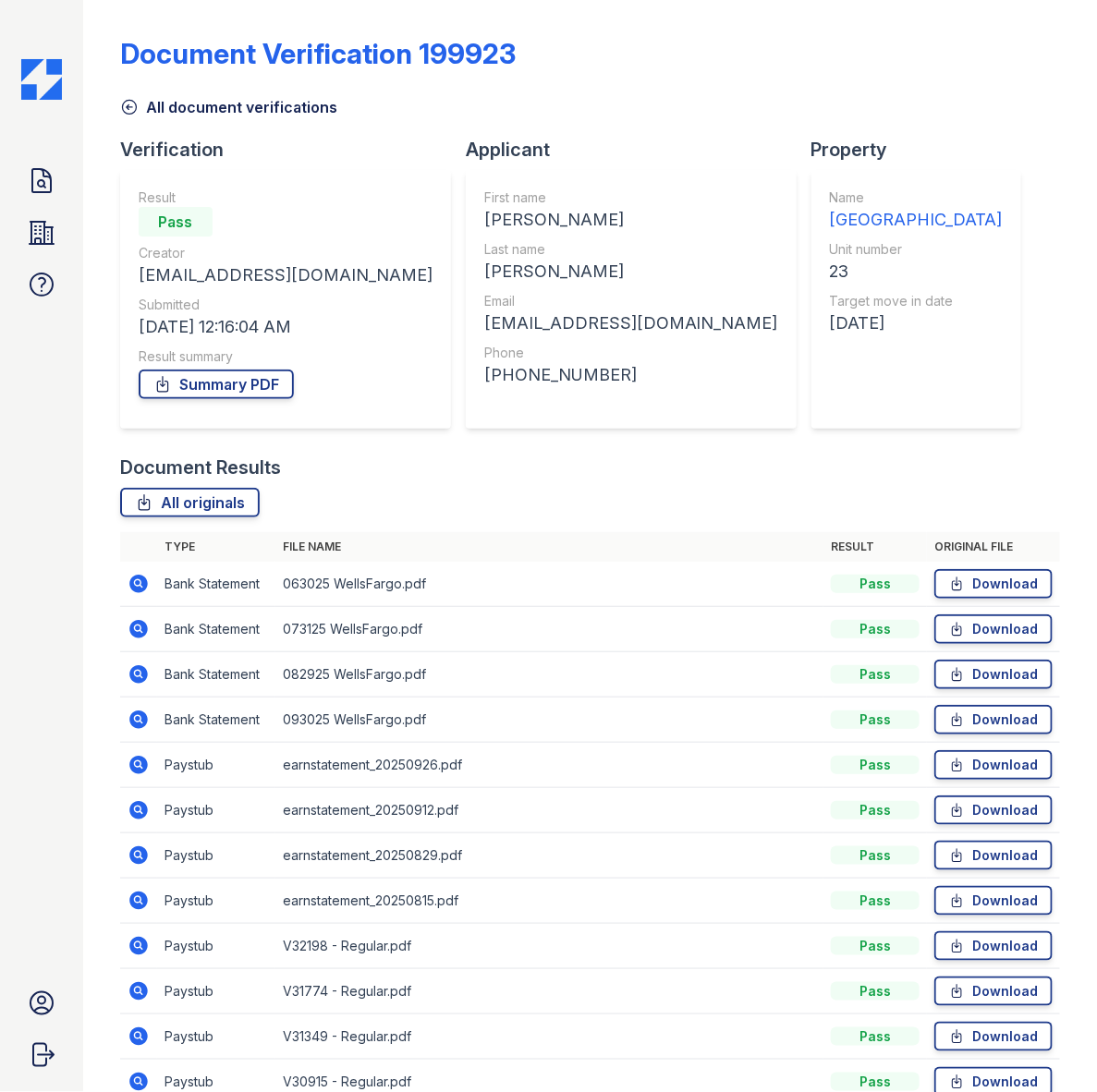
click at [169, 111] on link "All document verifications" at bounding box center [229, 107] width 218 height 22
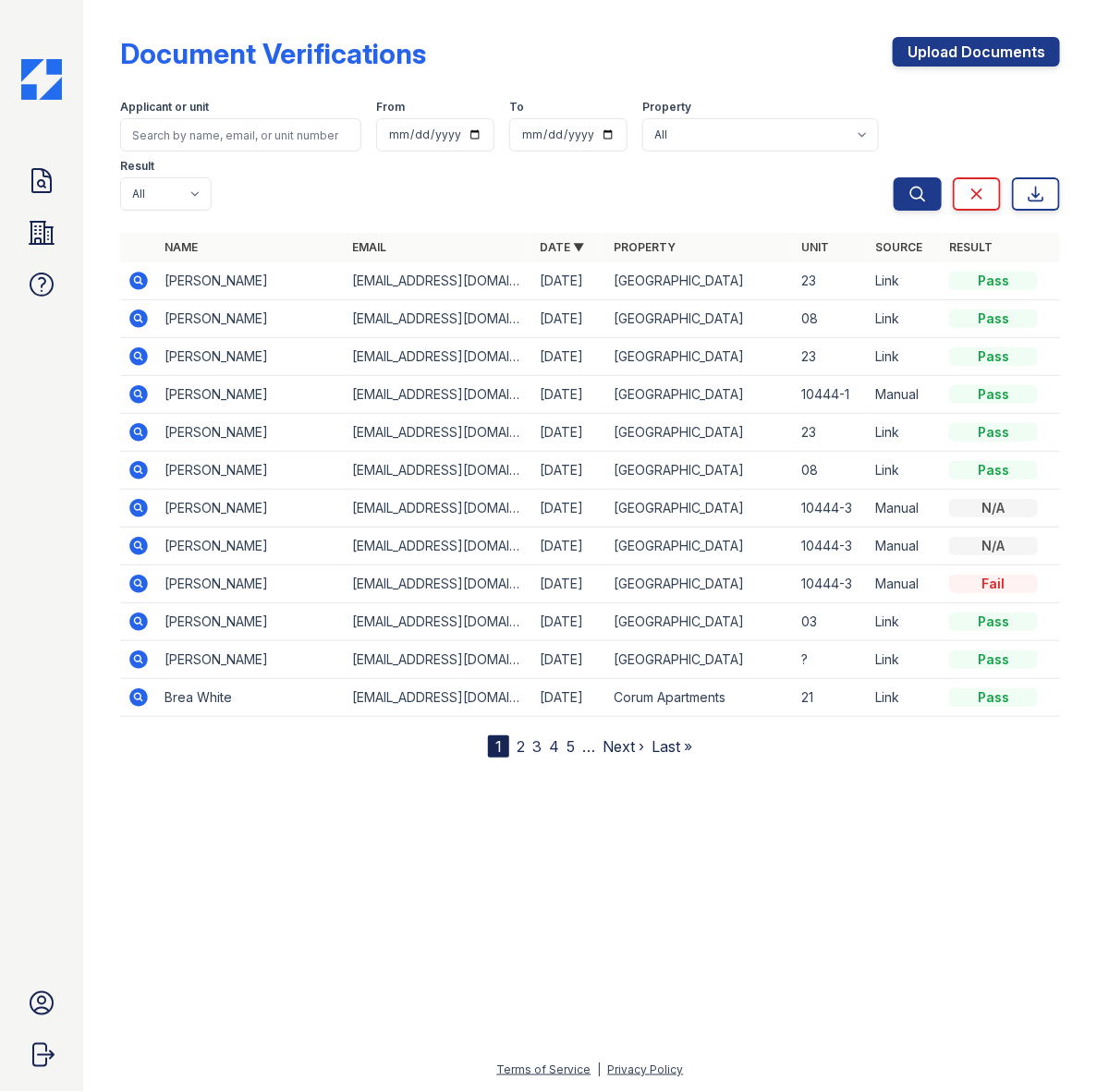
click at [134, 358] on icon at bounding box center [138, 356] width 19 height 19
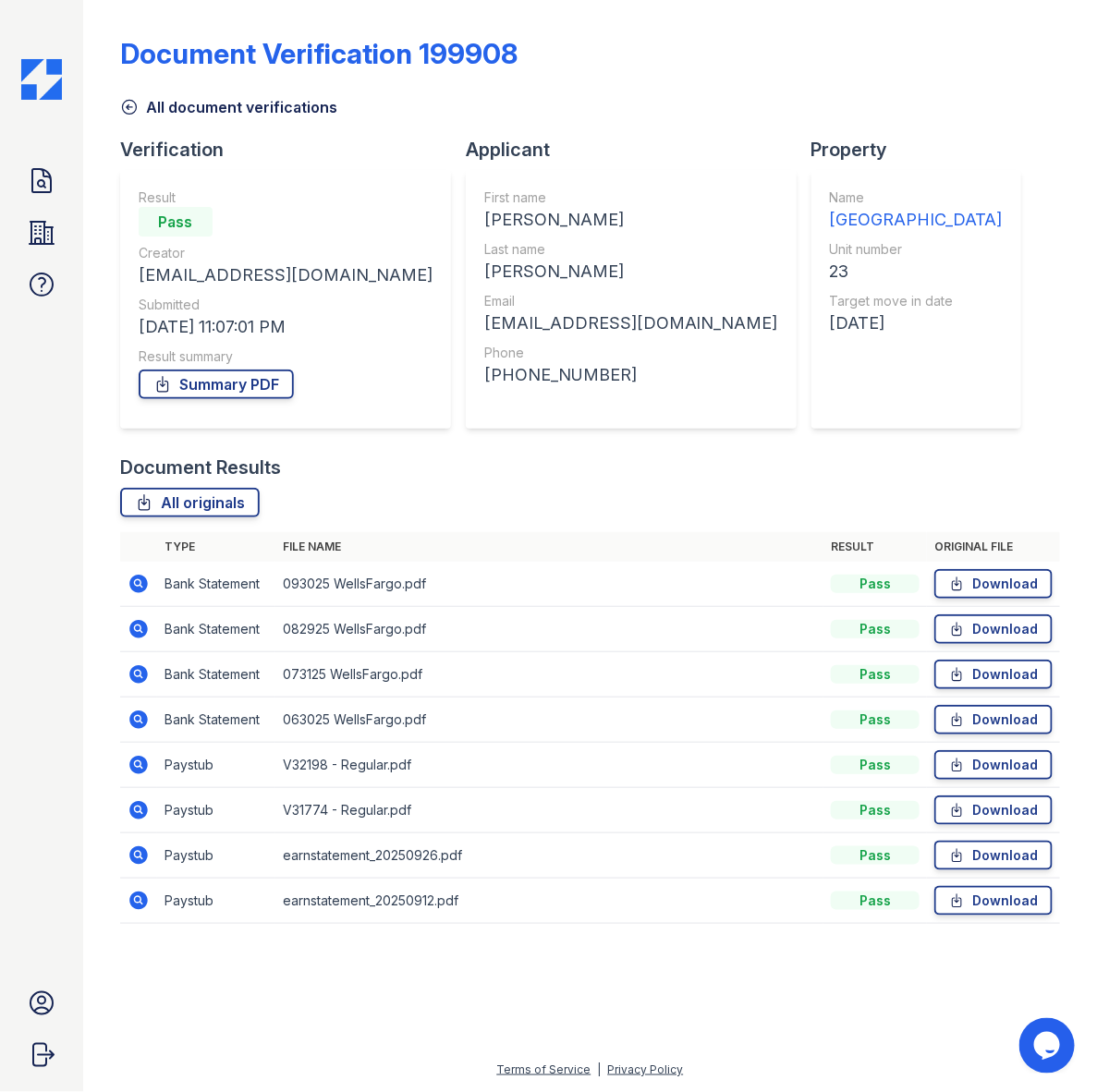
click at [136, 107] on icon at bounding box center [129, 108] width 14 height 14
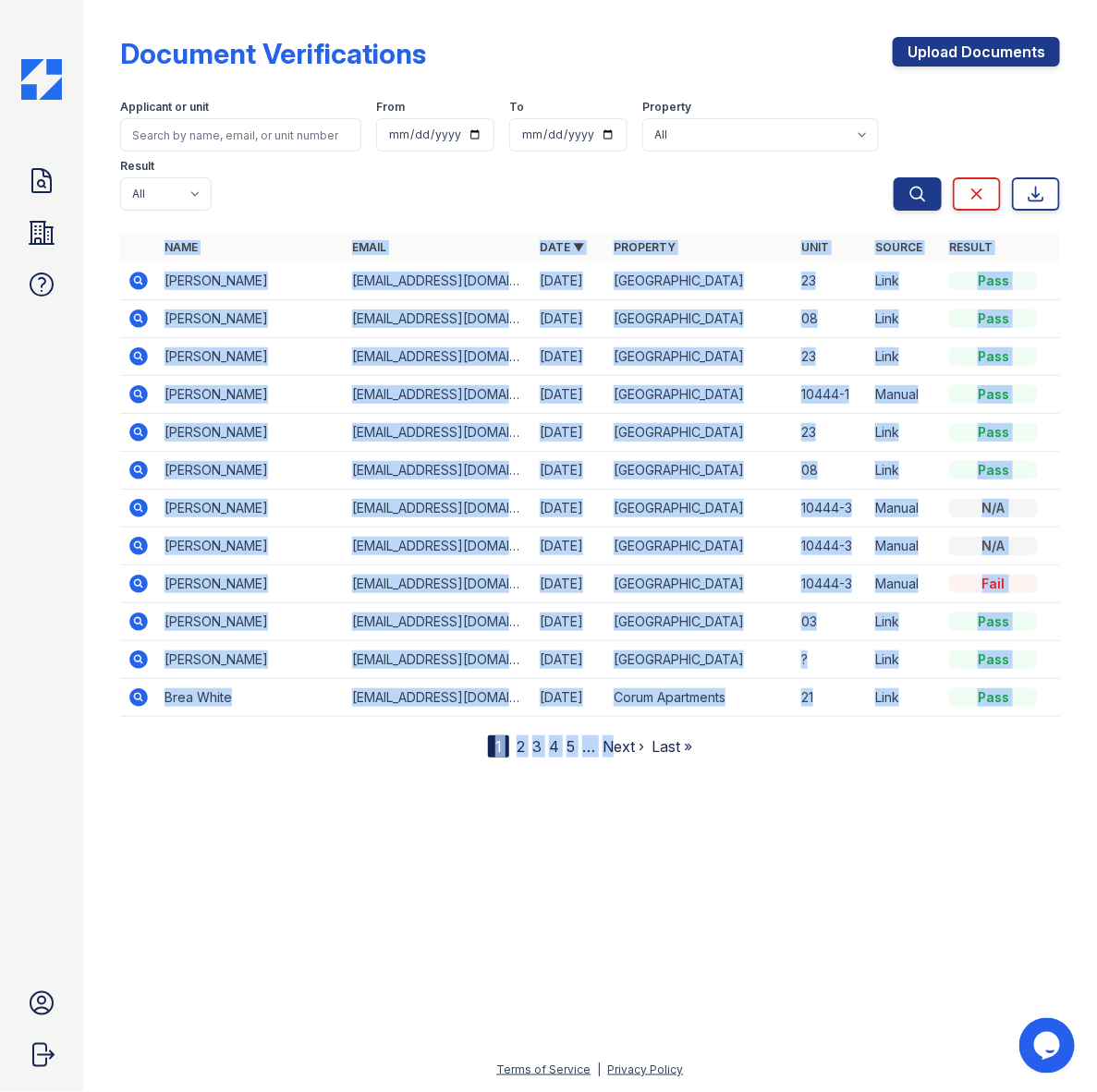
drag, startPoint x: 598, startPoint y: 737, endPoint x: 642, endPoint y: 747, distance: 45.1
click at [619, 747] on div "Name Email Date ▼ Property Unit Source Result [PERSON_NAME] [EMAIL_ADDRESS][DOM…" at bounding box center [590, 495] width 940 height 525
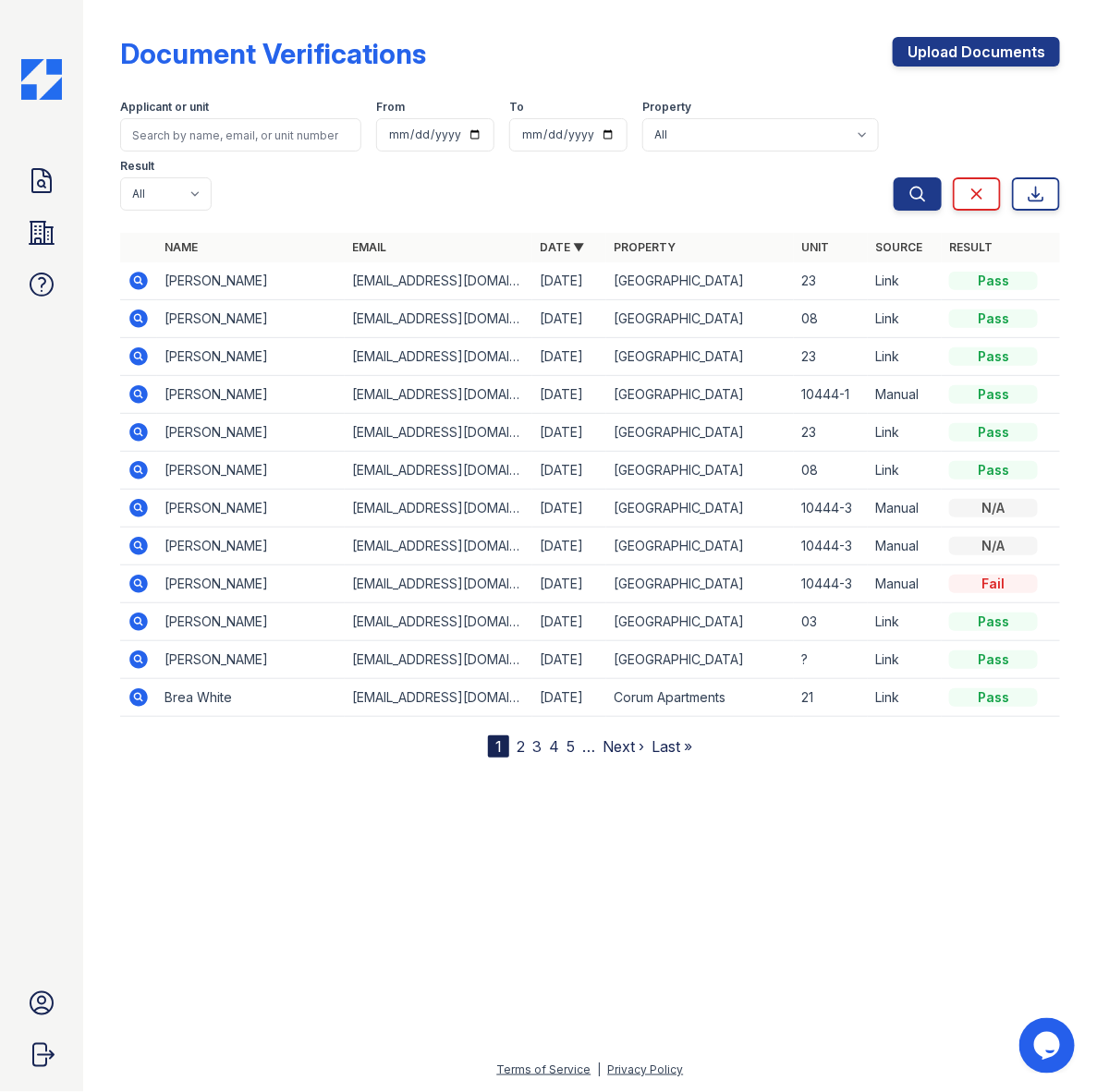
drag, startPoint x: 642, startPoint y: 747, endPoint x: 773, endPoint y: 796, distance: 139.9
click at [773, 796] on div at bounding box center [590, 923] width 955 height 272
